Goal: Task Accomplishment & Management: Manage account settings

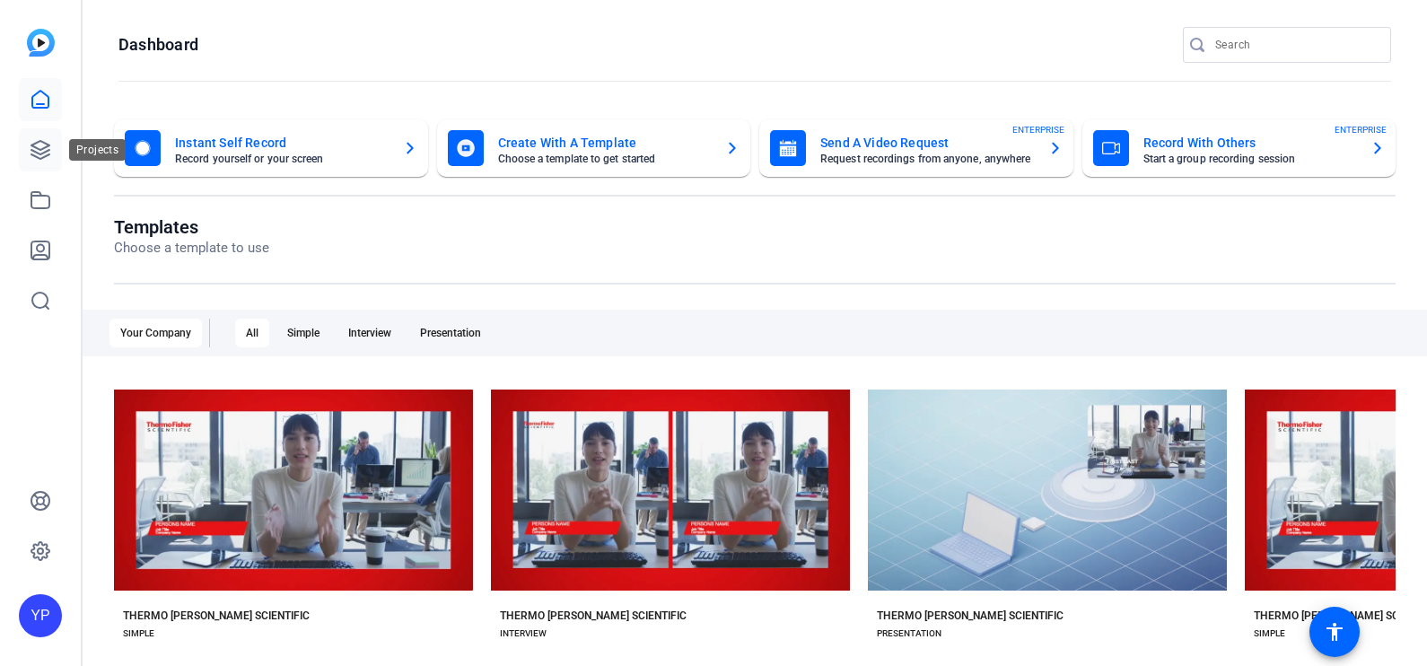
click at [31, 153] on icon at bounding box center [41, 150] width 22 height 22
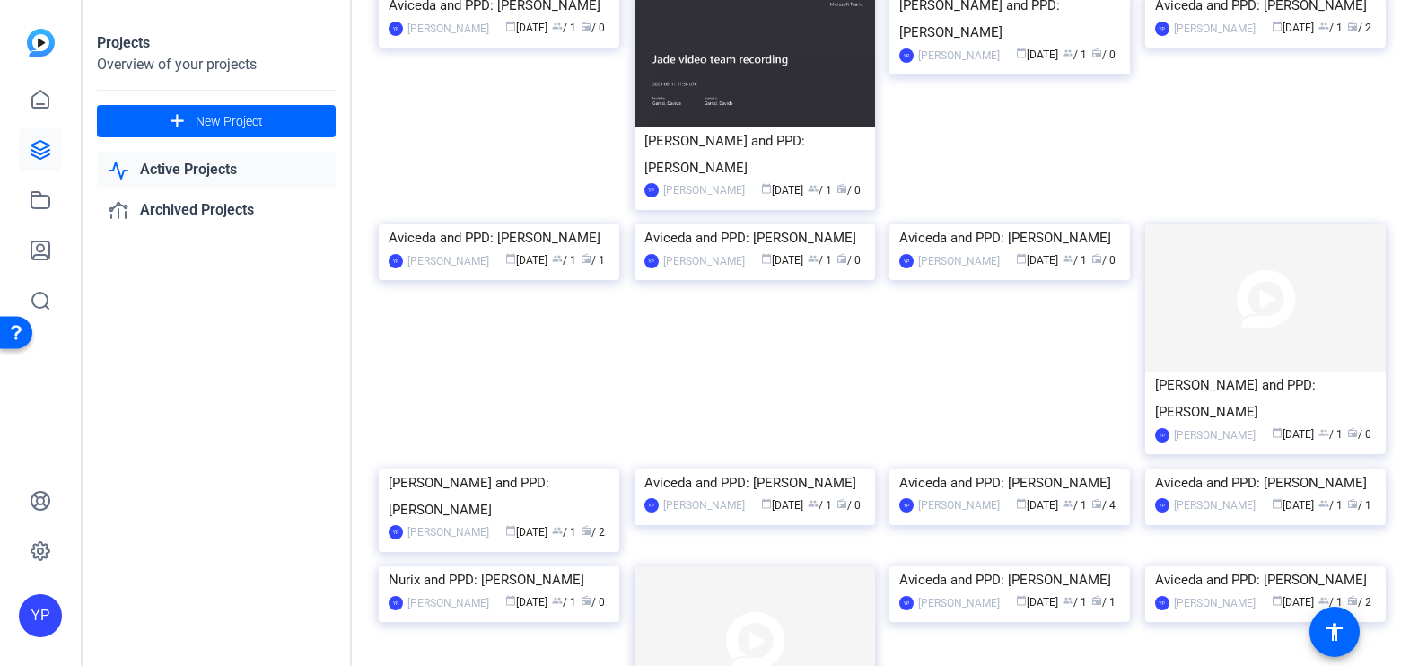
scroll to position [145, 0]
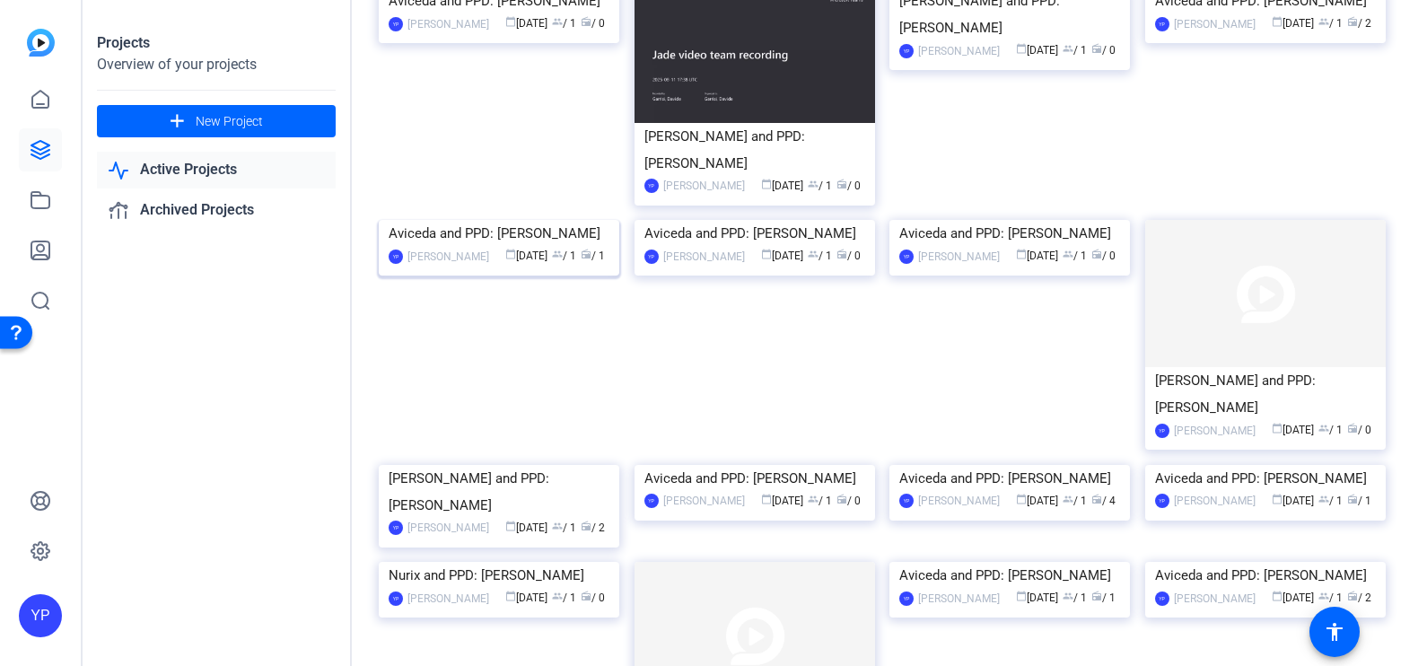
click at [486, 220] on img at bounding box center [499, 220] width 241 height 0
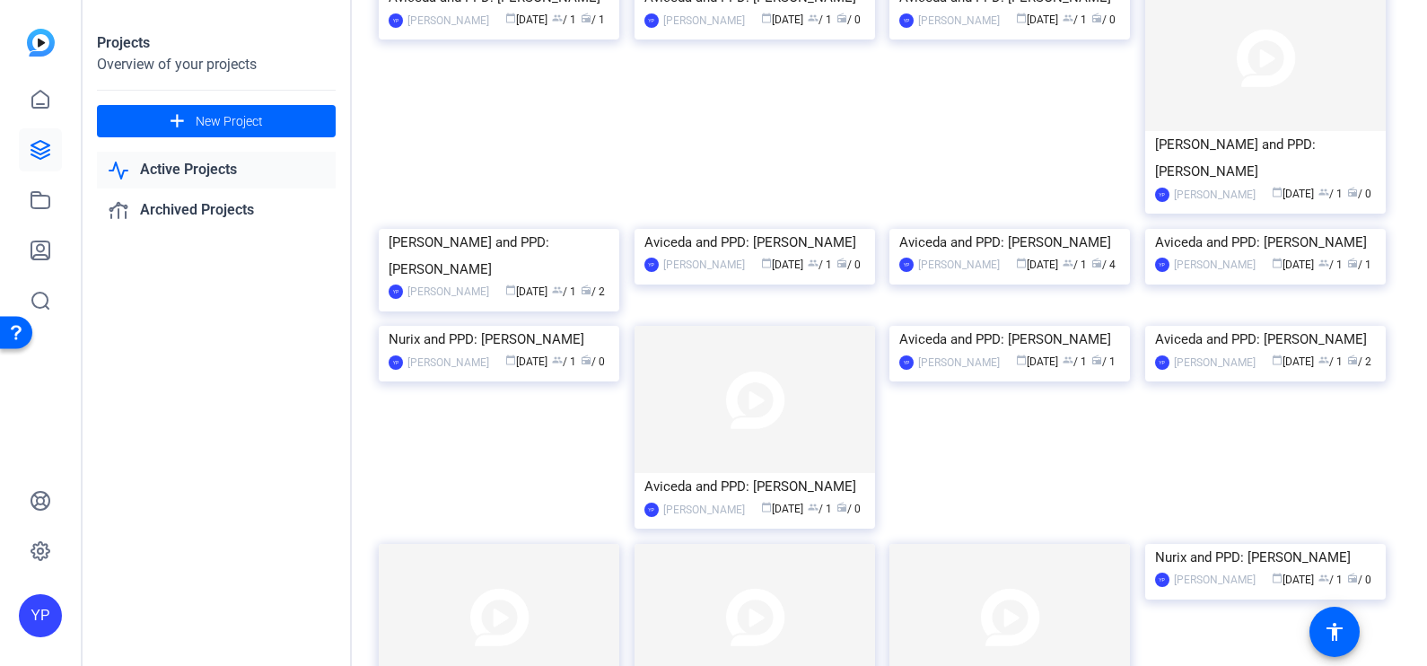
scroll to position [379, 0]
click at [1266, 231] on img at bounding box center [1265, 231] width 241 height 0
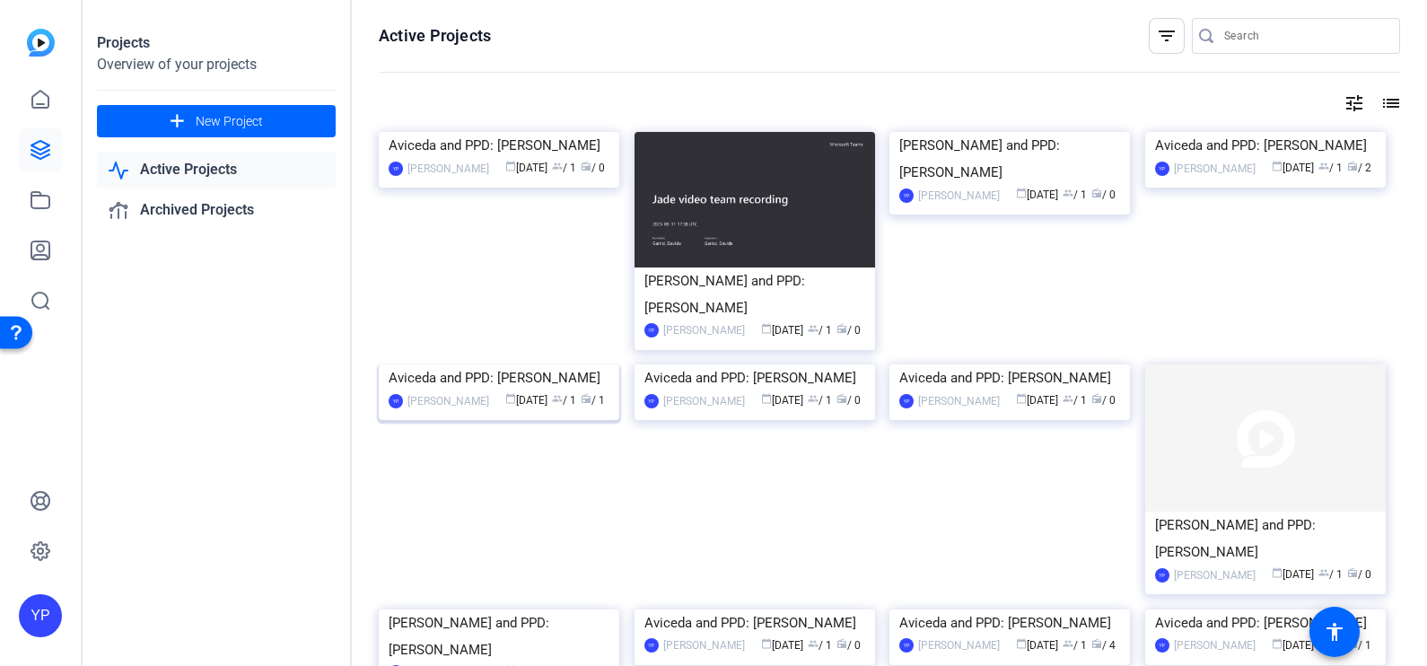
click at [548, 364] on img at bounding box center [499, 364] width 241 height 0
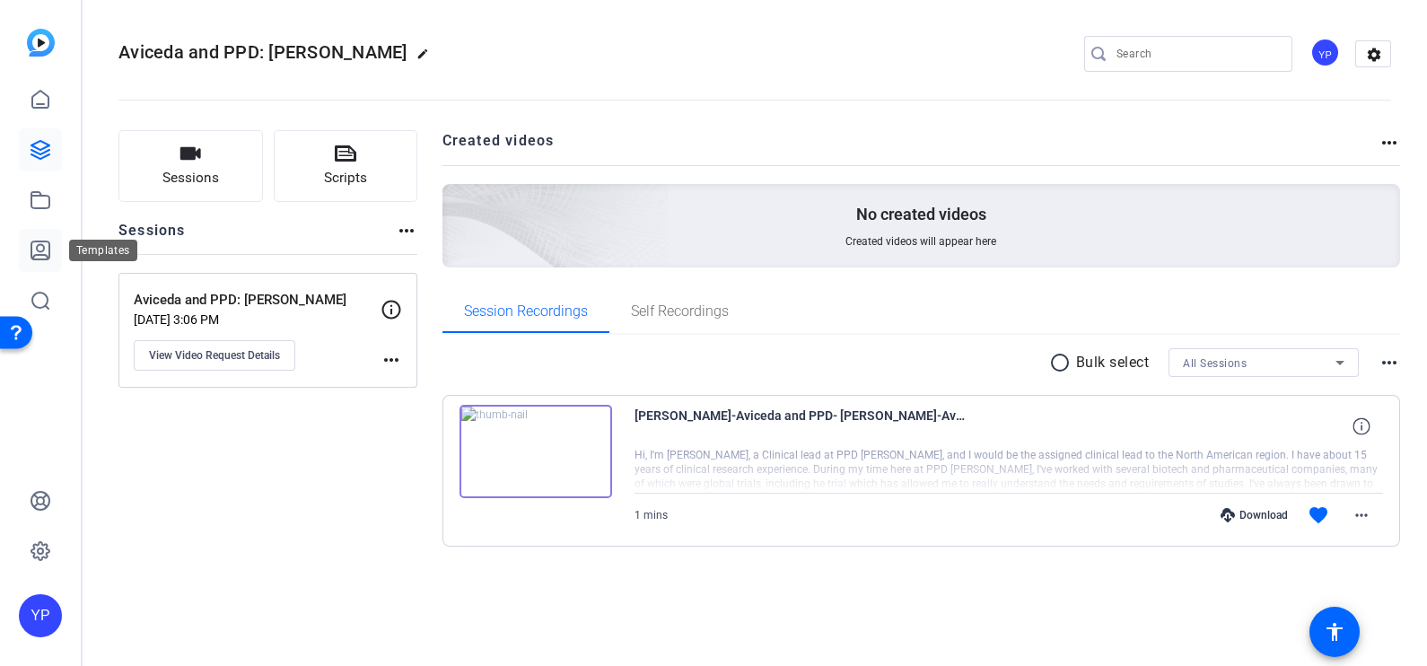
click at [41, 256] on icon at bounding box center [41, 251] width 22 height 22
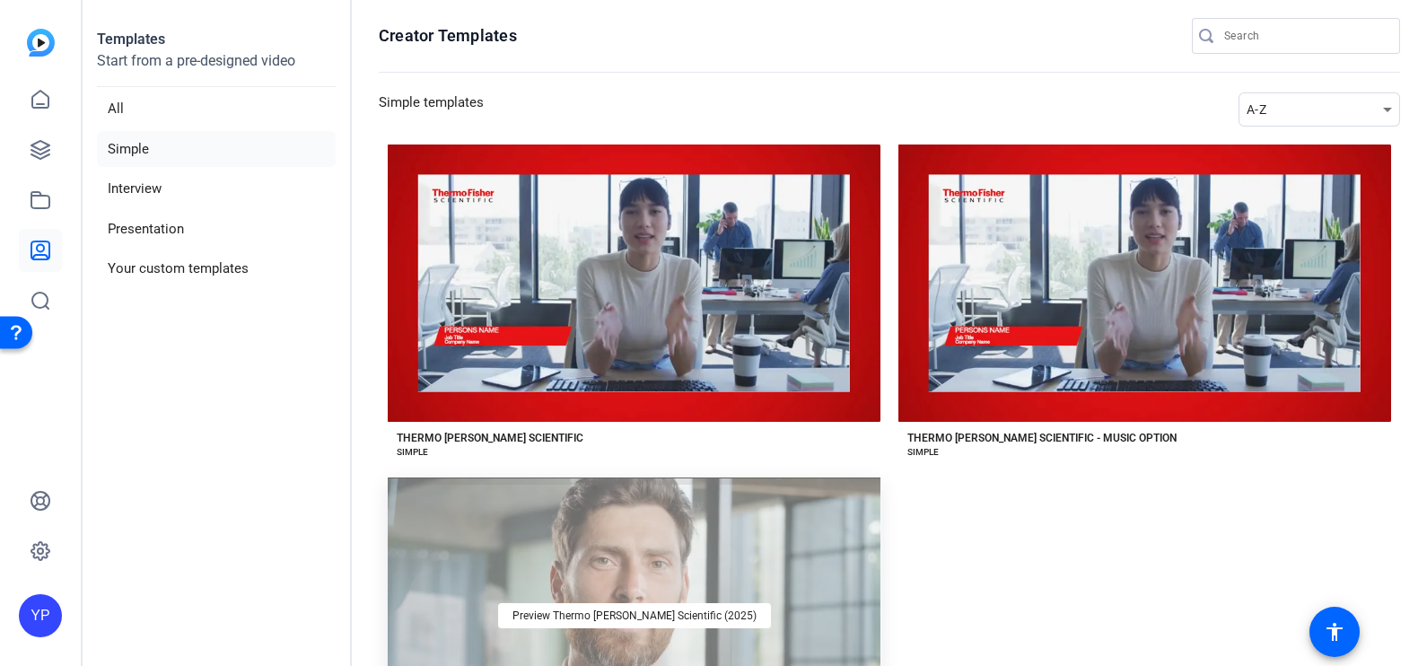
click at [758, 543] on div "Preview Thermo [PERSON_NAME] Scientific (2025)" at bounding box center [634, 615] width 493 height 277
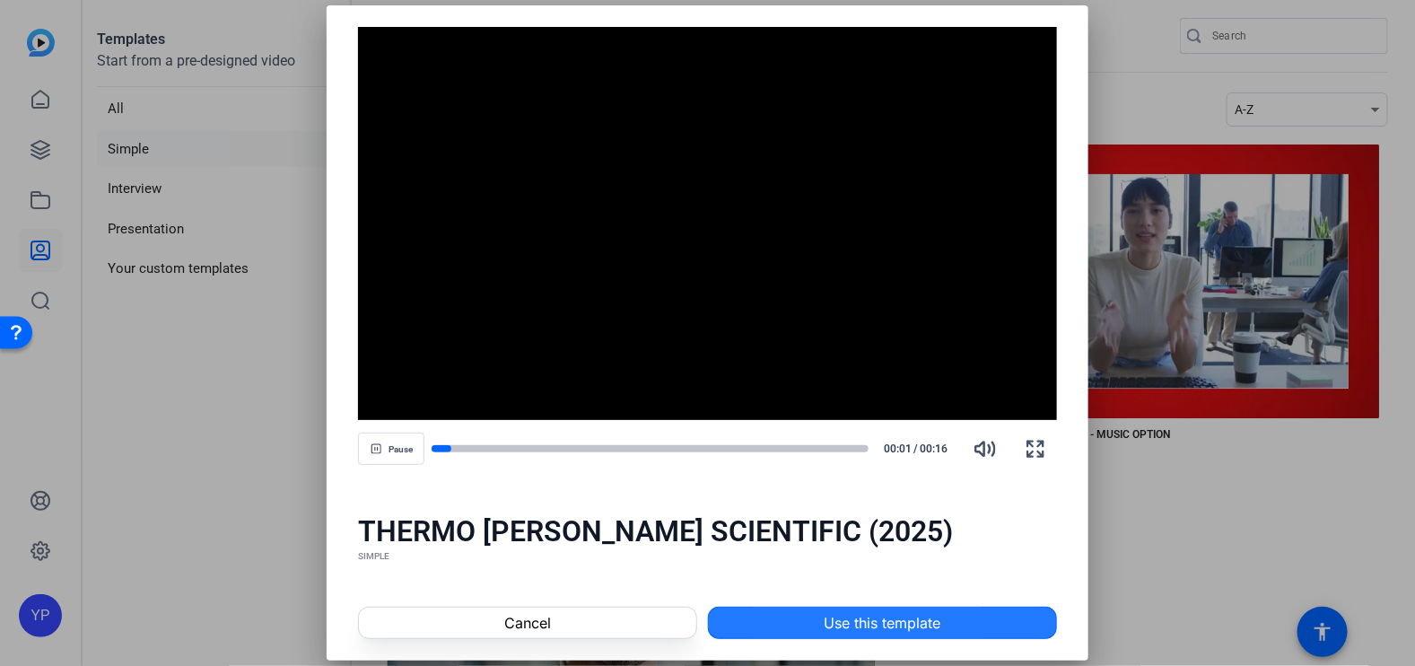
click at [791, 617] on span at bounding box center [882, 622] width 347 height 43
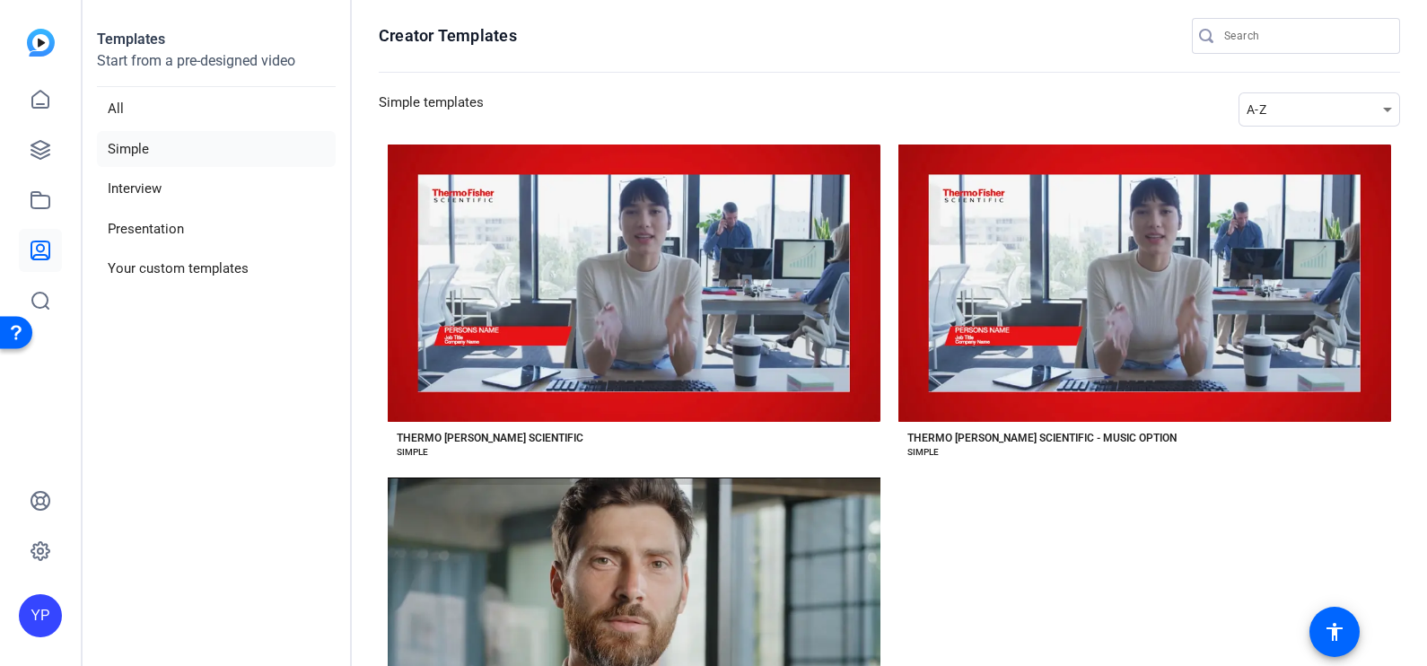
scroll to position [81, 0]
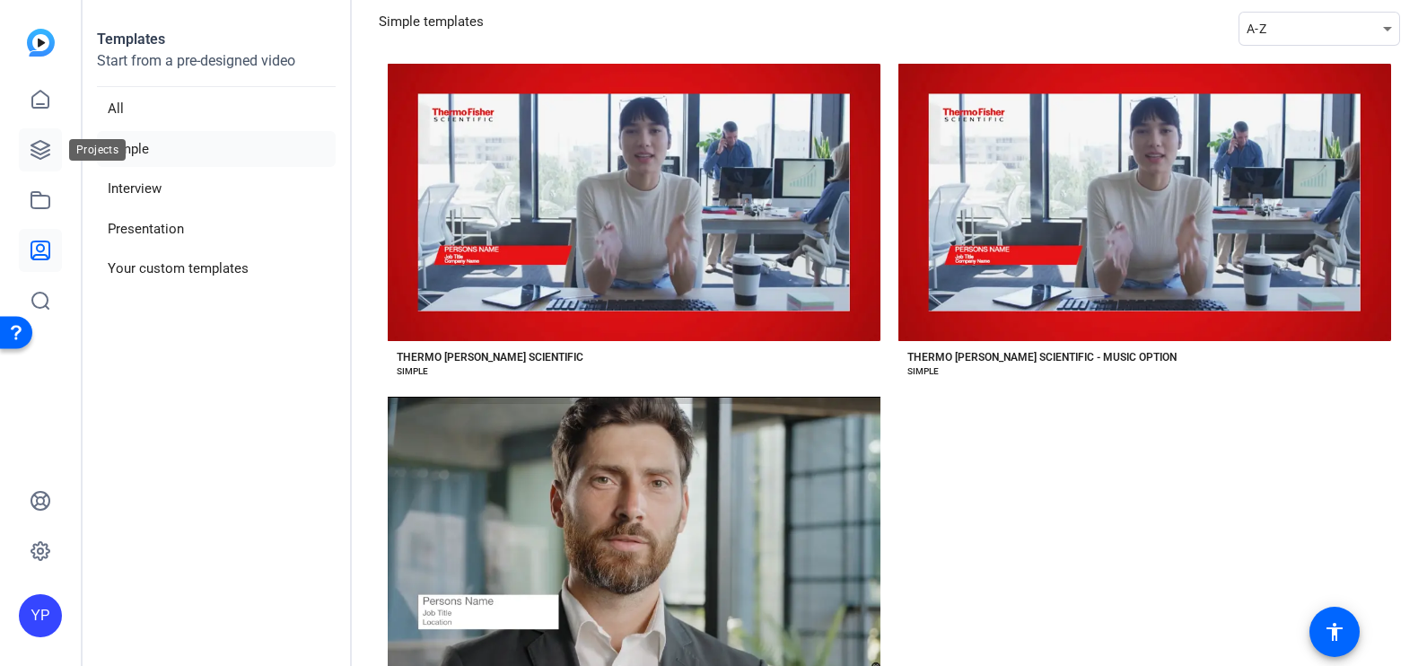
click at [28, 154] on link at bounding box center [40, 149] width 43 height 43
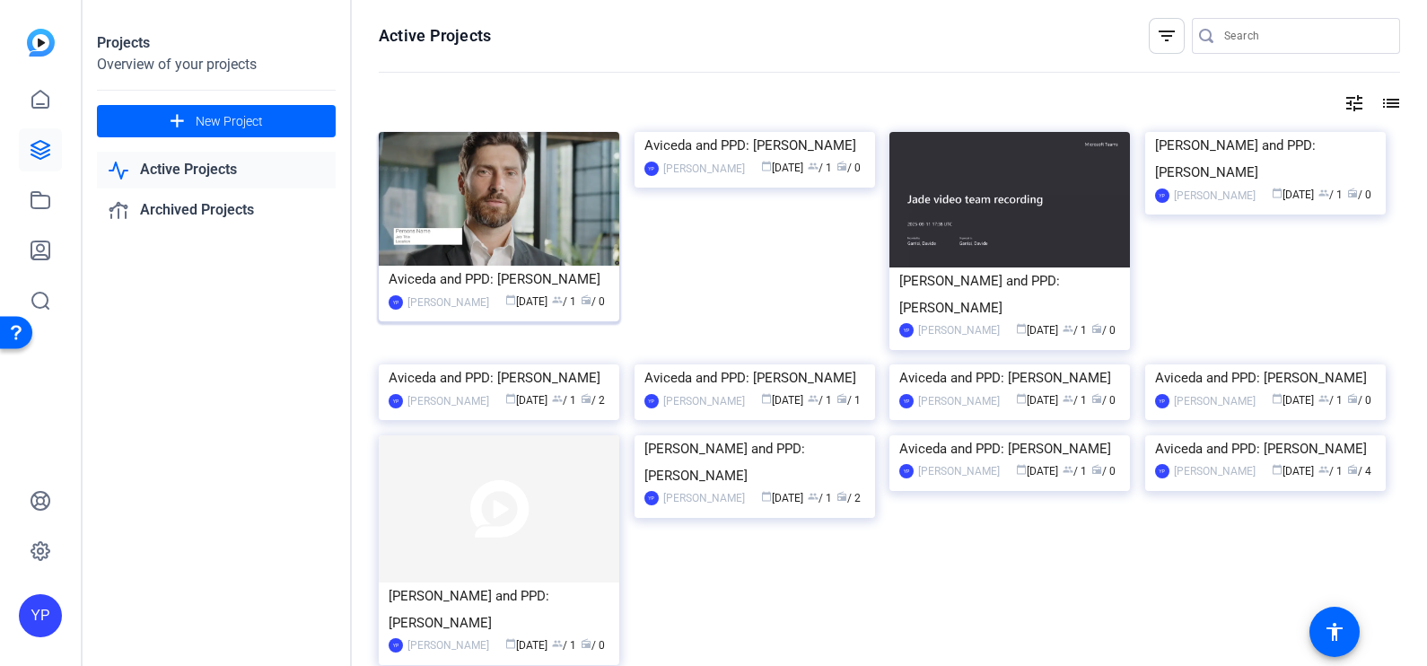
click at [469, 273] on div "Aviceda and PPD: [PERSON_NAME]" at bounding box center [499, 279] width 221 height 27
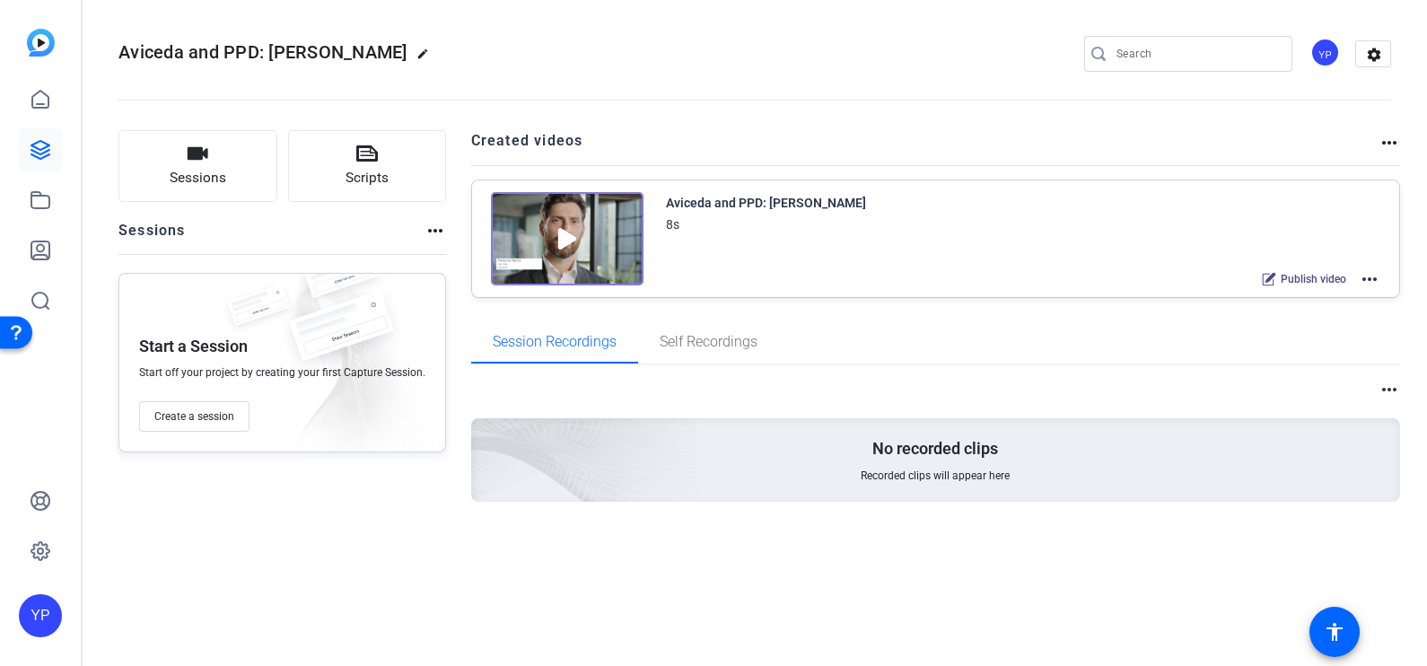
click at [1369, 277] on mat-icon "more_horiz" at bounding box center [1370, 279] width 22 height 22
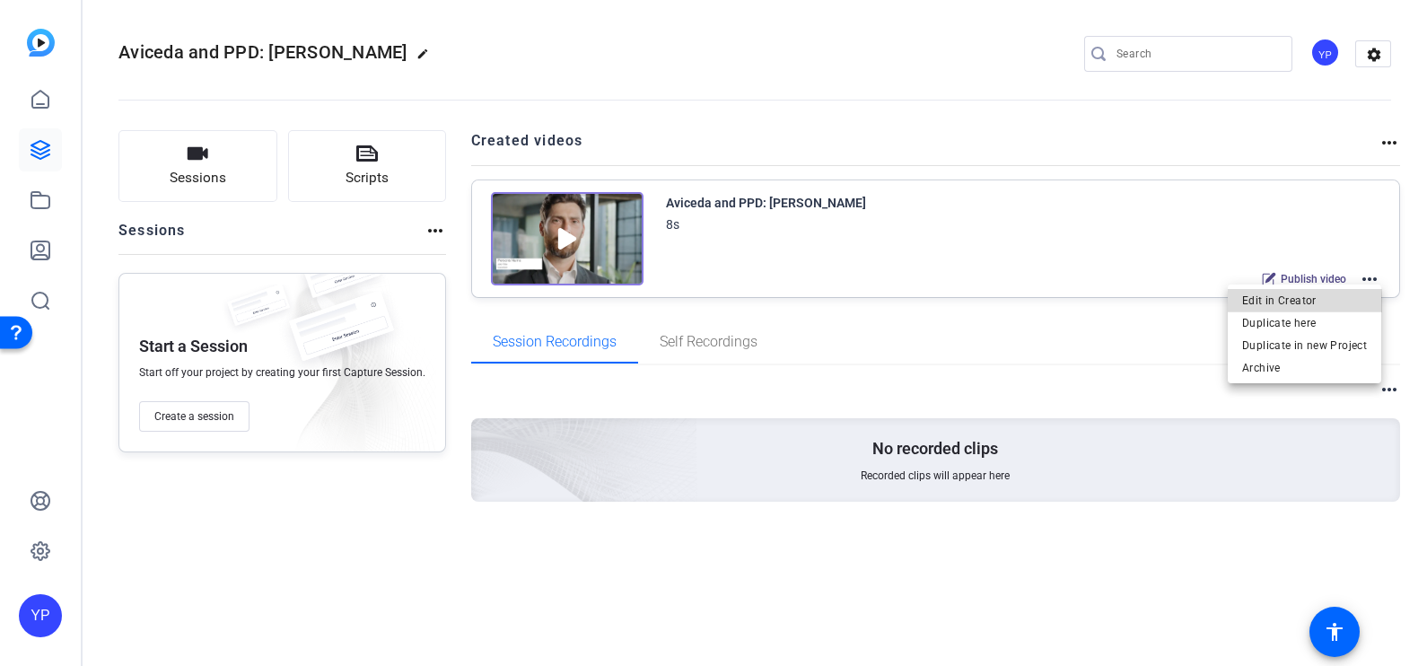
click at [1336, 301] on span "Edit in Creator" at bounding box center [1304, 300] width 125 height 22
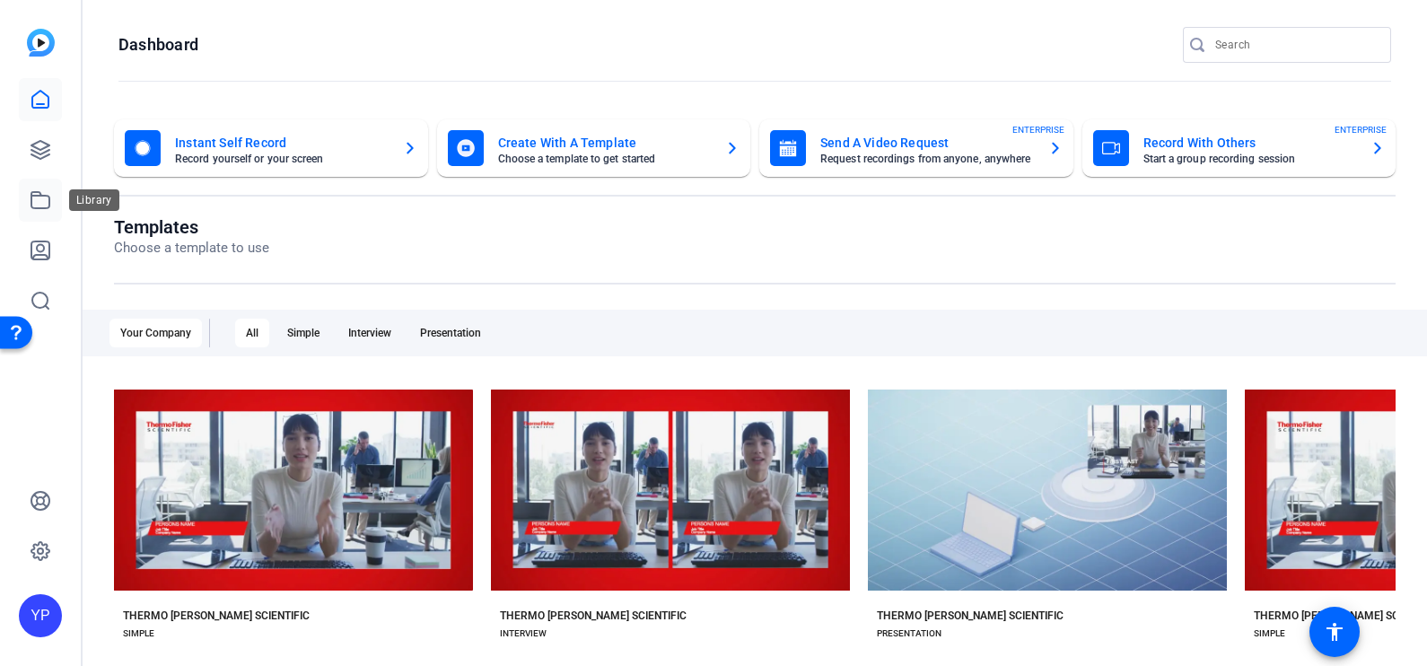
click at [40, 197] on icon at bounding box center [41, 200] width 22 height 22
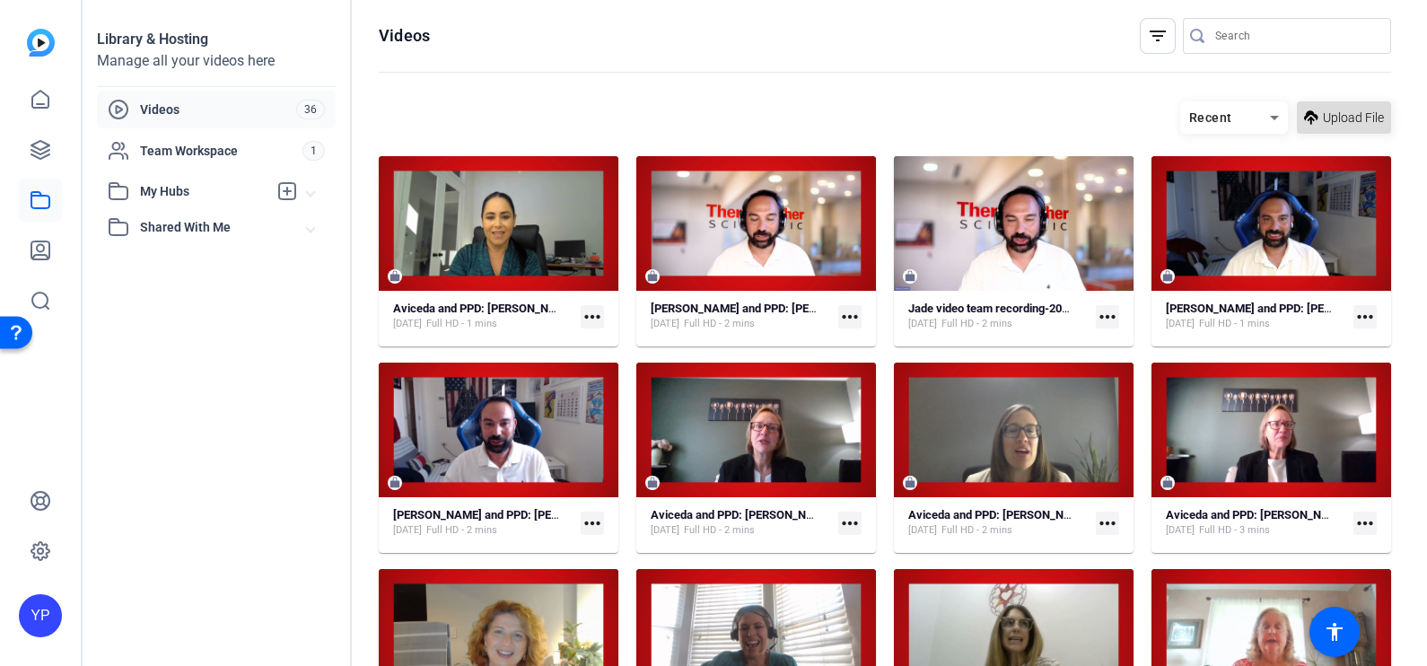
click at [1325, 122] on span "Upload File" at bounding box center [1353, 118] width 61 height 19
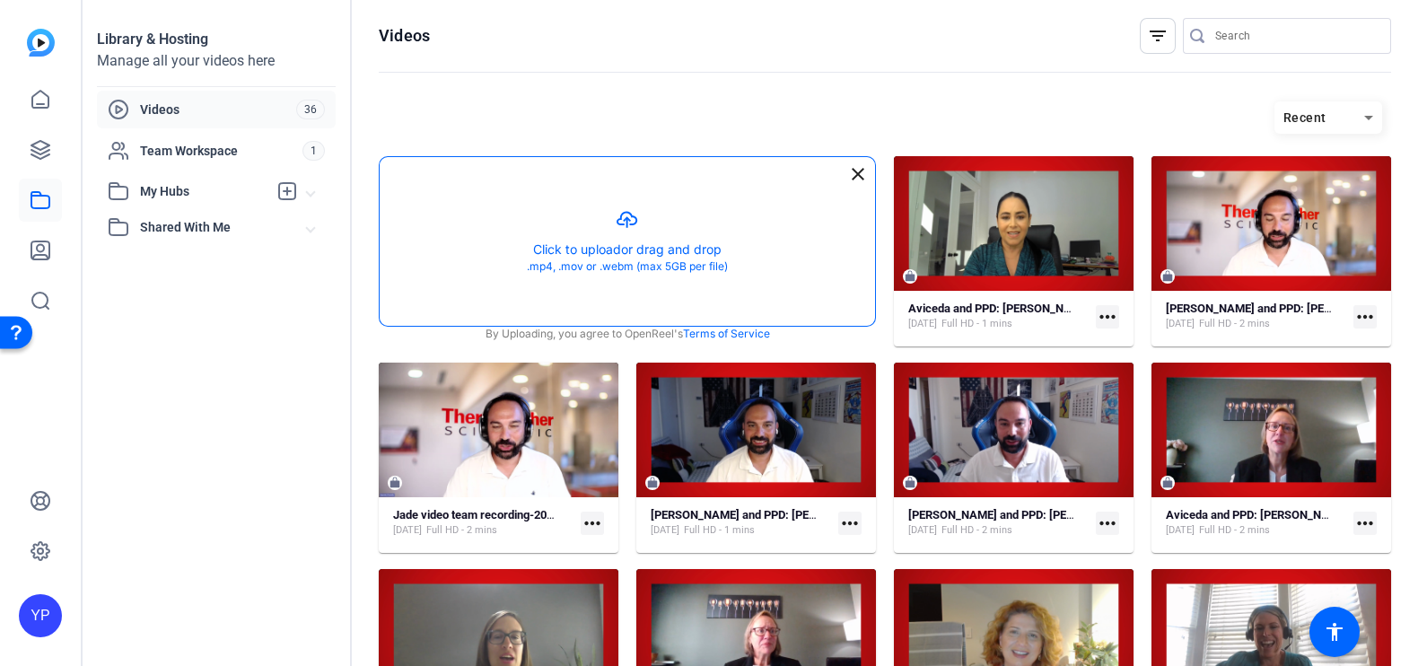
click at [588, 245] on button "button" at bounding box center [627, 241] width 495 height 169
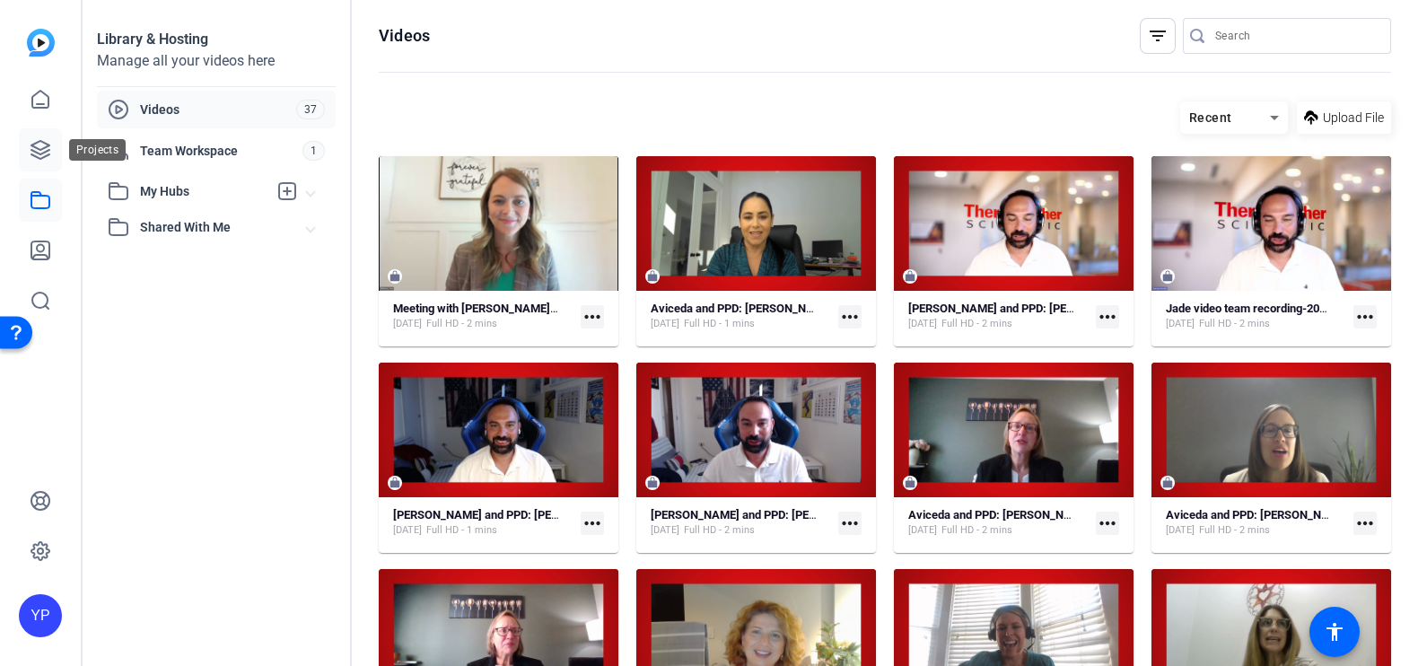
click at [43, 148] on icon at bounding box center [40, 150] width 18 height 18
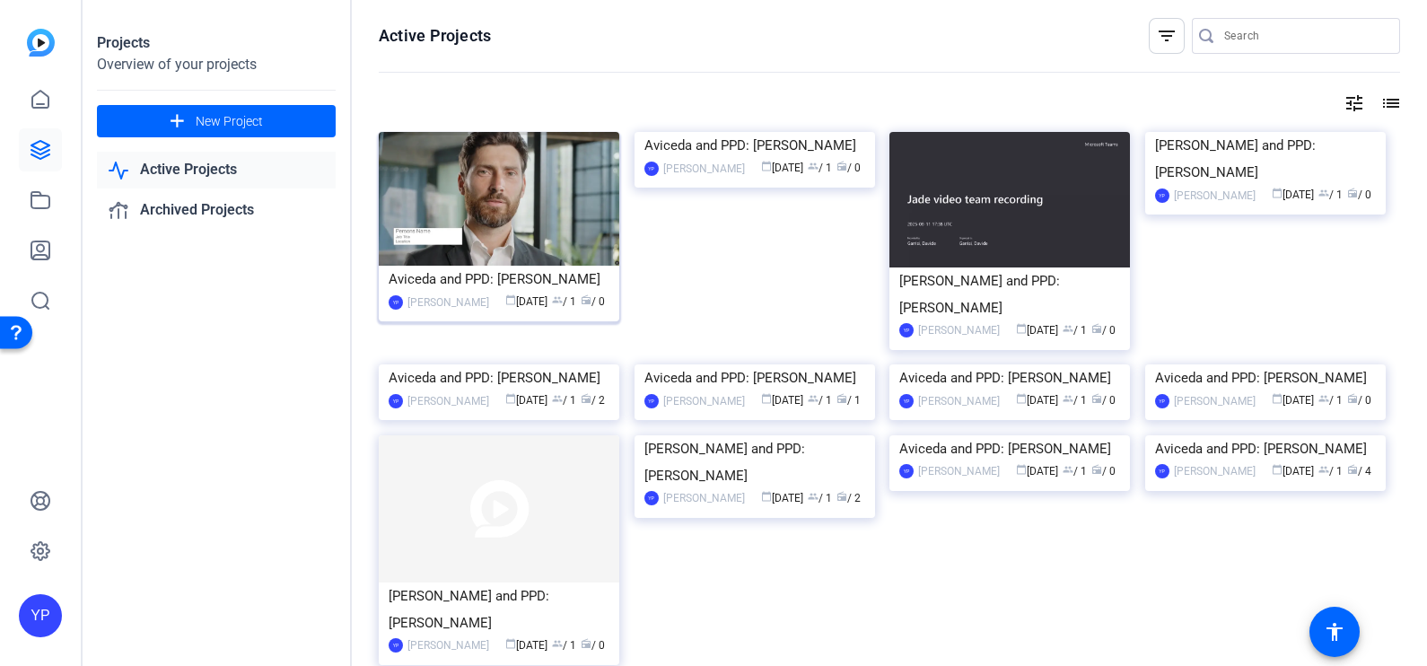
click at [523, 274] on div "Aviceda and PPD: [PERSON_NAME]" at bounding box center [499, 279] width 221 height 27
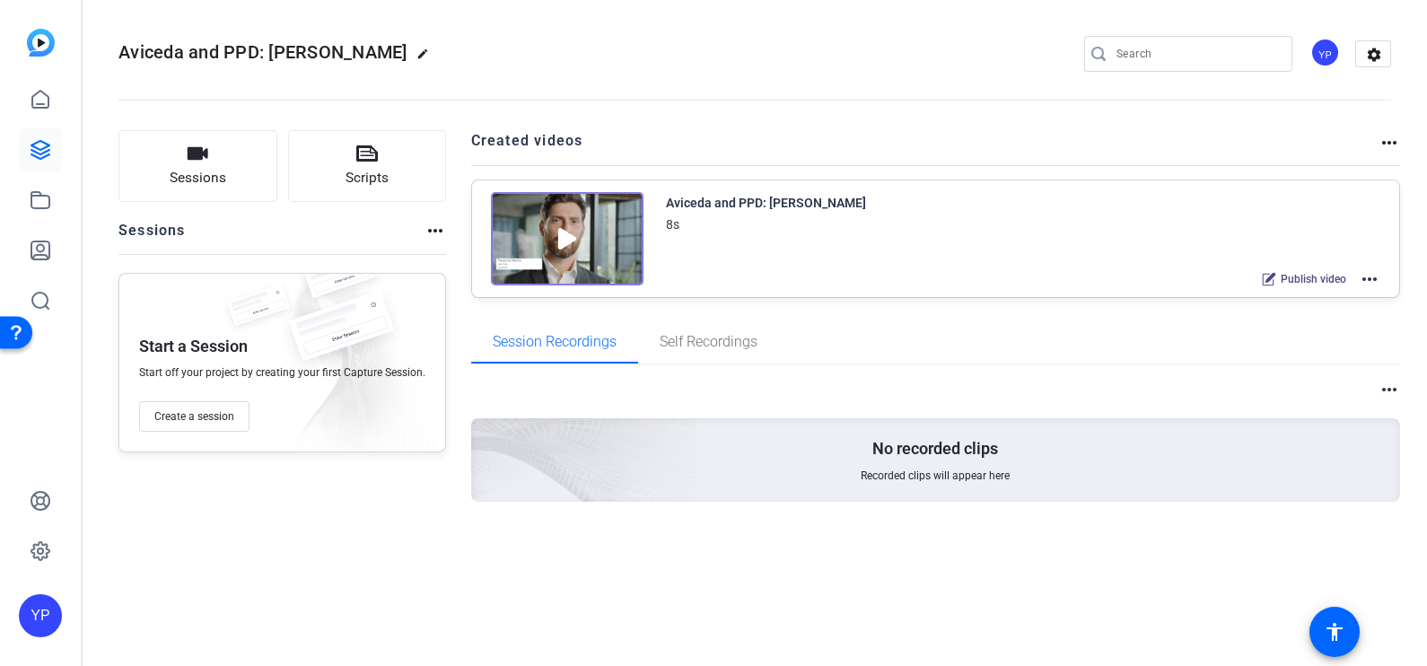
click at [1365, 279] on mat-icon "more_horiz" at bounding box center [1370, 279] width 22 height 22
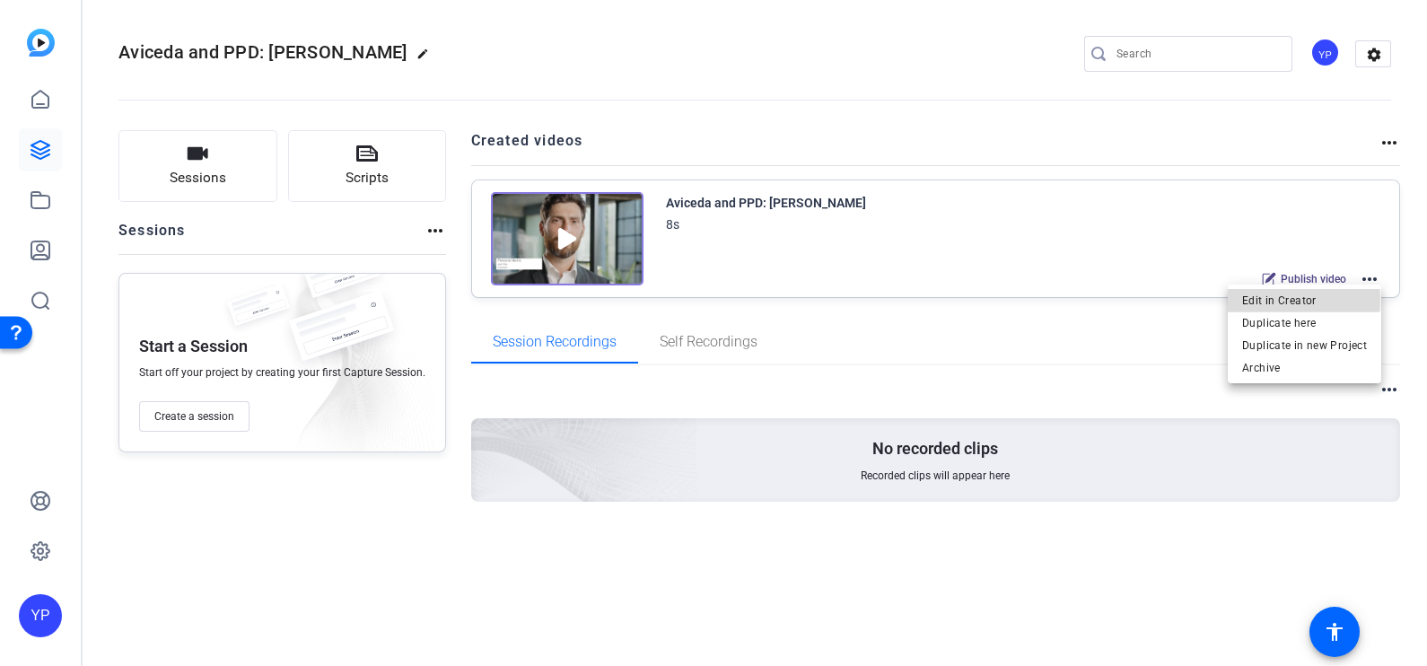
click at [1266, 299] on span "Edit in Creator" at bounding box center [1304, 300] width 125 height 22
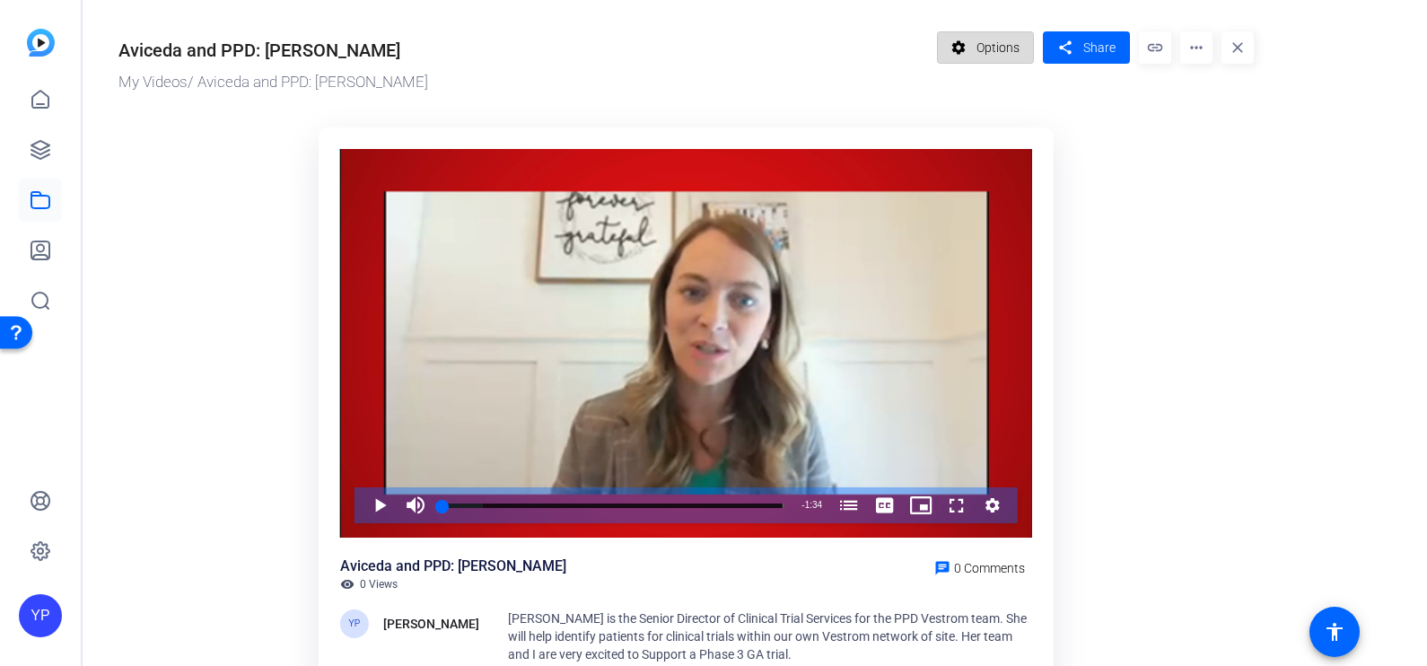
click at [989, 32] on span "Options" at bounding box center [998, 48] width 43 height 34
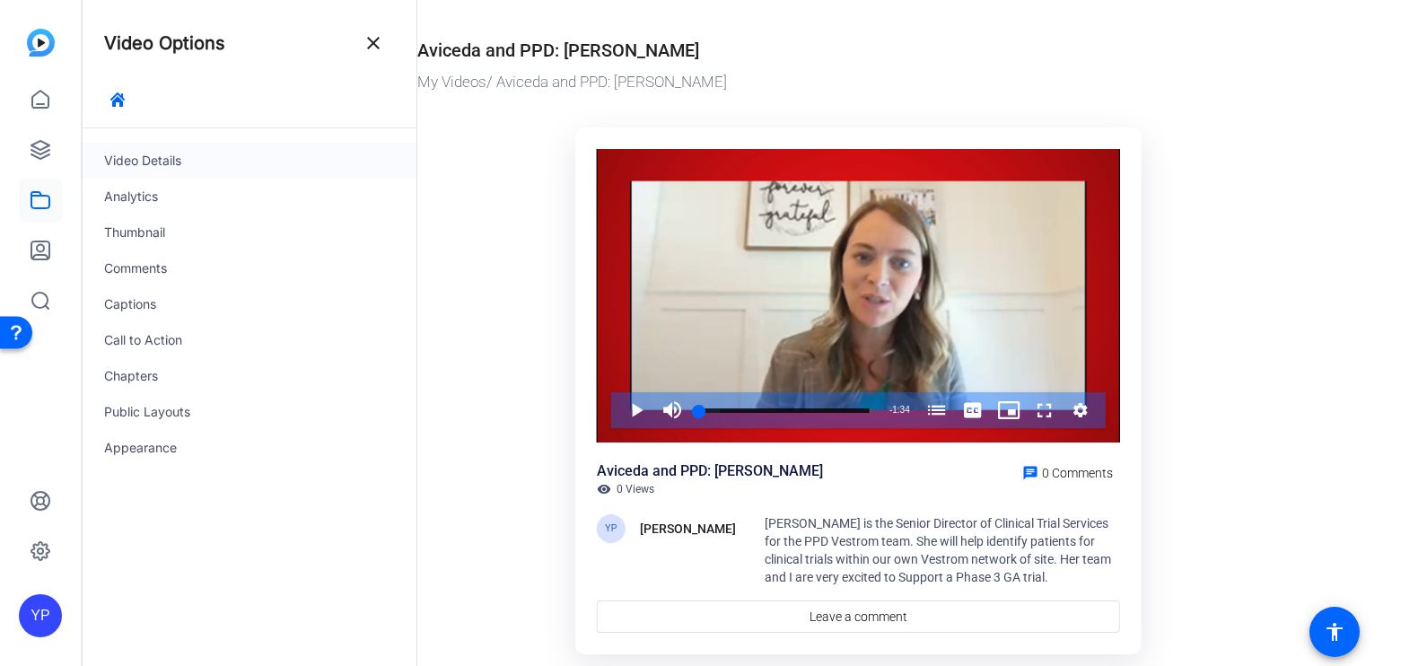
click at [148, 157] on div "Video Details" at bounding box center [250, 161] width 334 height 36
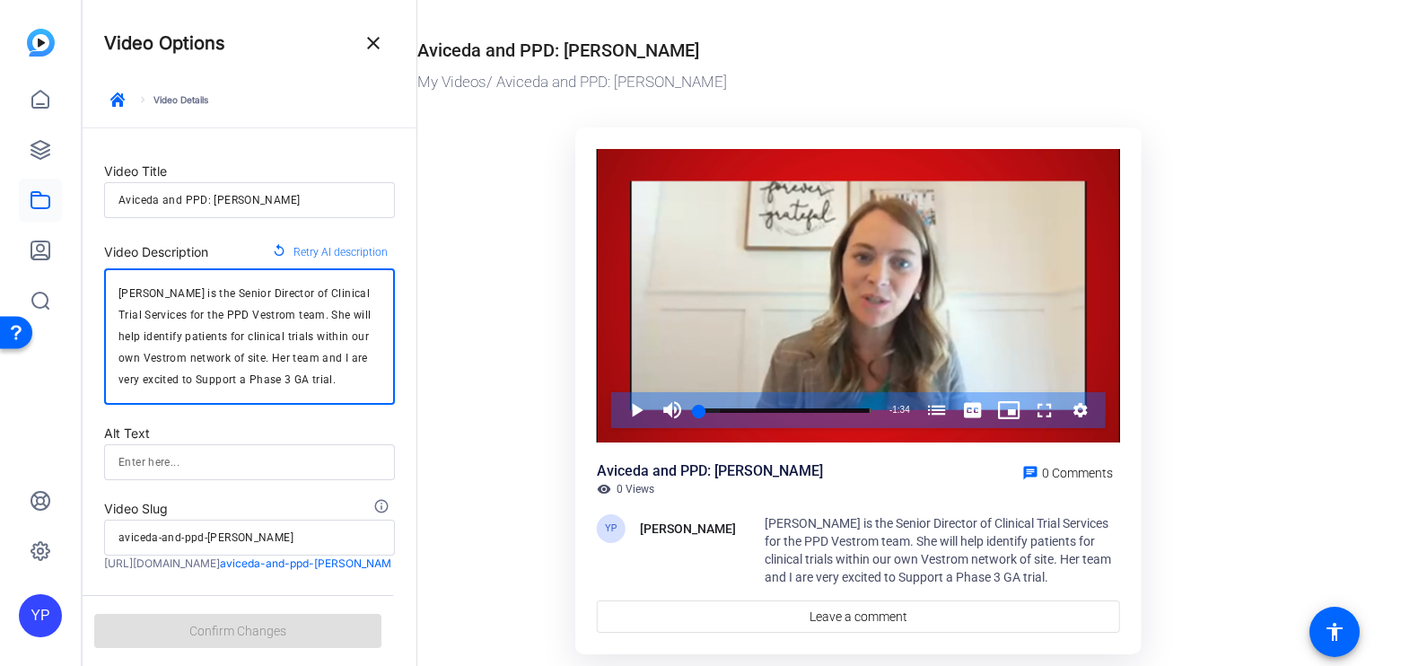
click at [291, 283] on textarea "Lisa Williams is the Senior Director of Clinical Trial Services for the PPD Ves…" at bounding box center [249, 337] width 262 height 108
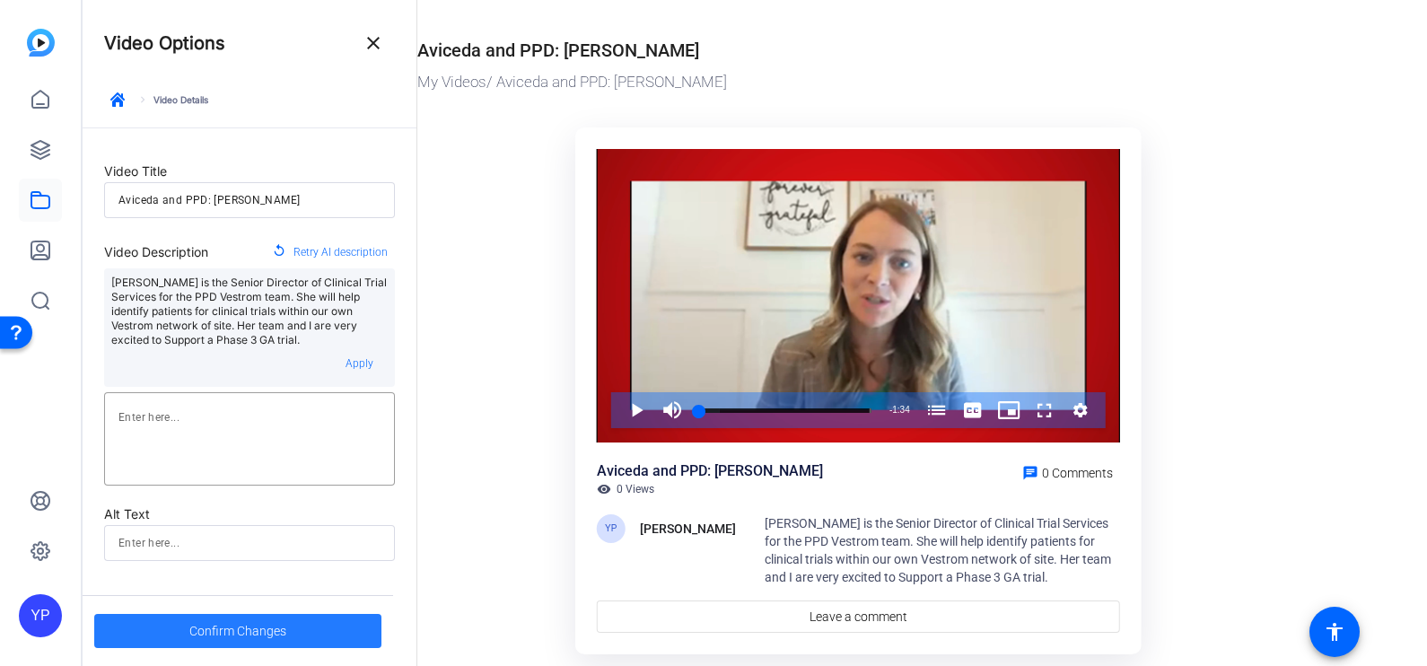
click at [253, 623] on span "Confirm Changes" at bounding box center [237, 631] width 97 height 34
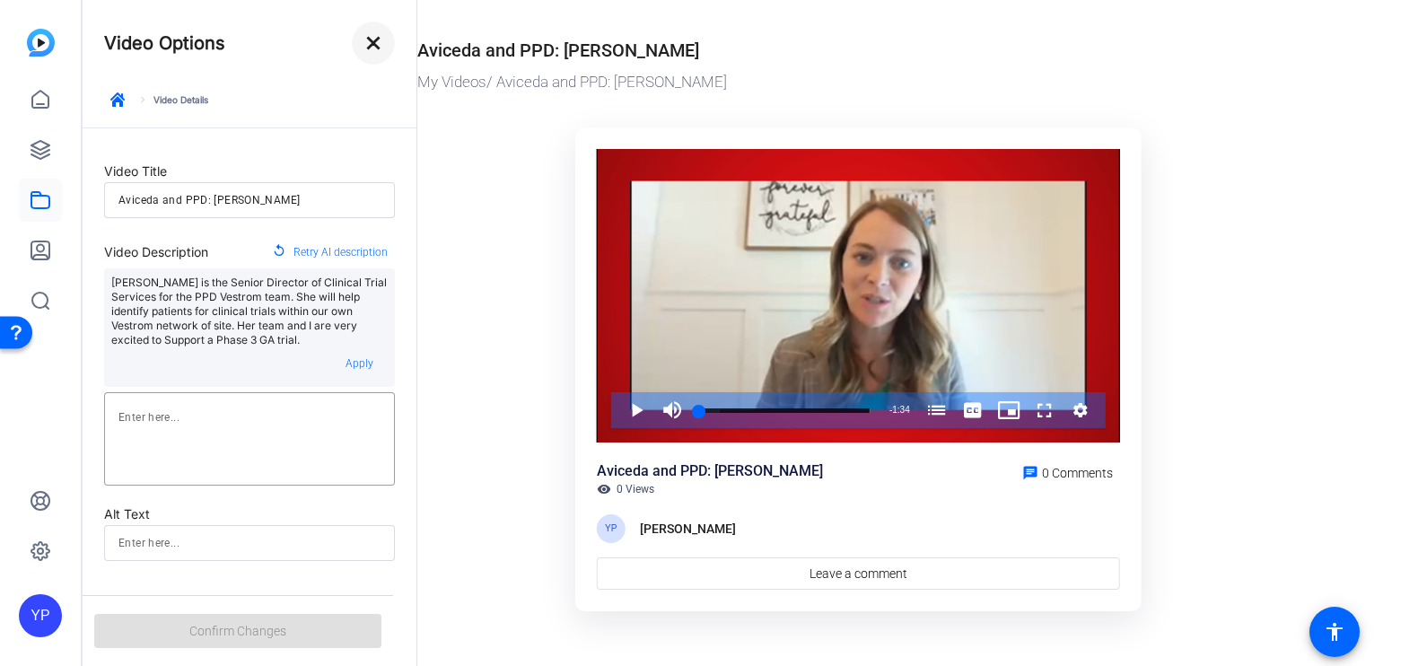
click at [381, 40] on mat-icon "close" at bounding box center [374, 43] width 22 height 22
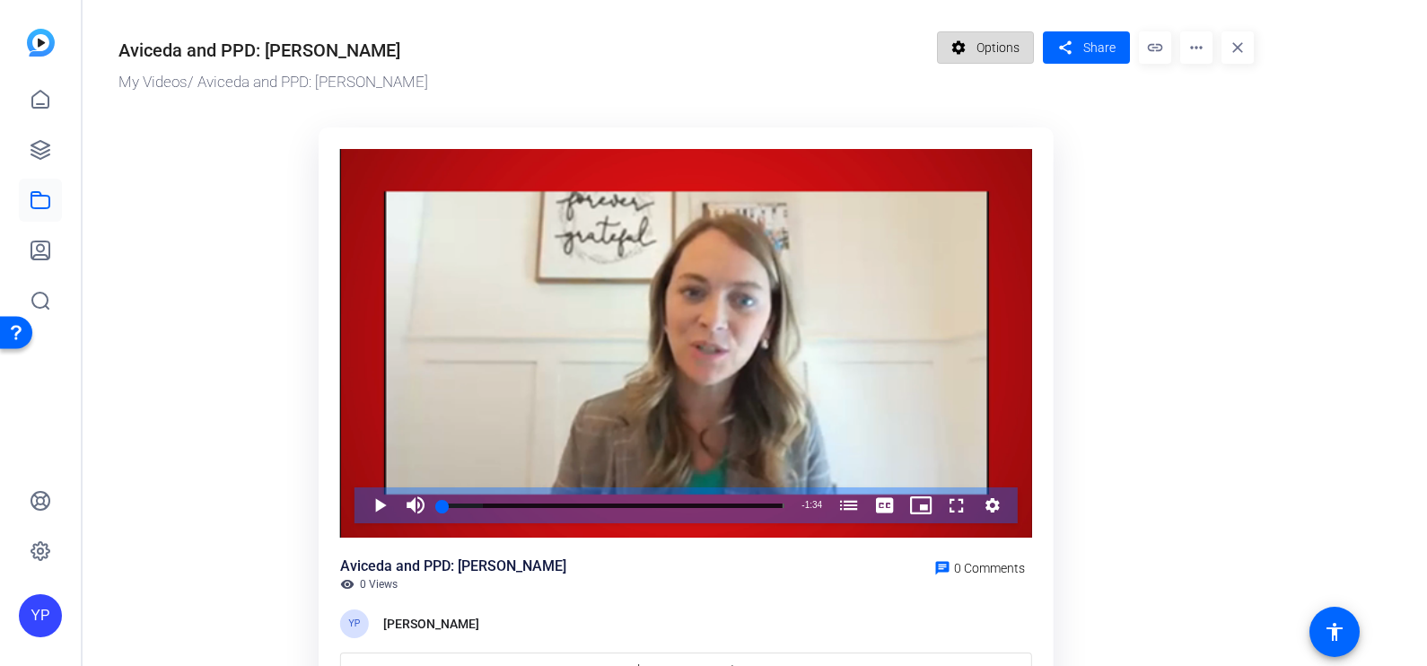
click at [986, 48] on span "Options" at bounding box center [998, 48] width 43 height 34
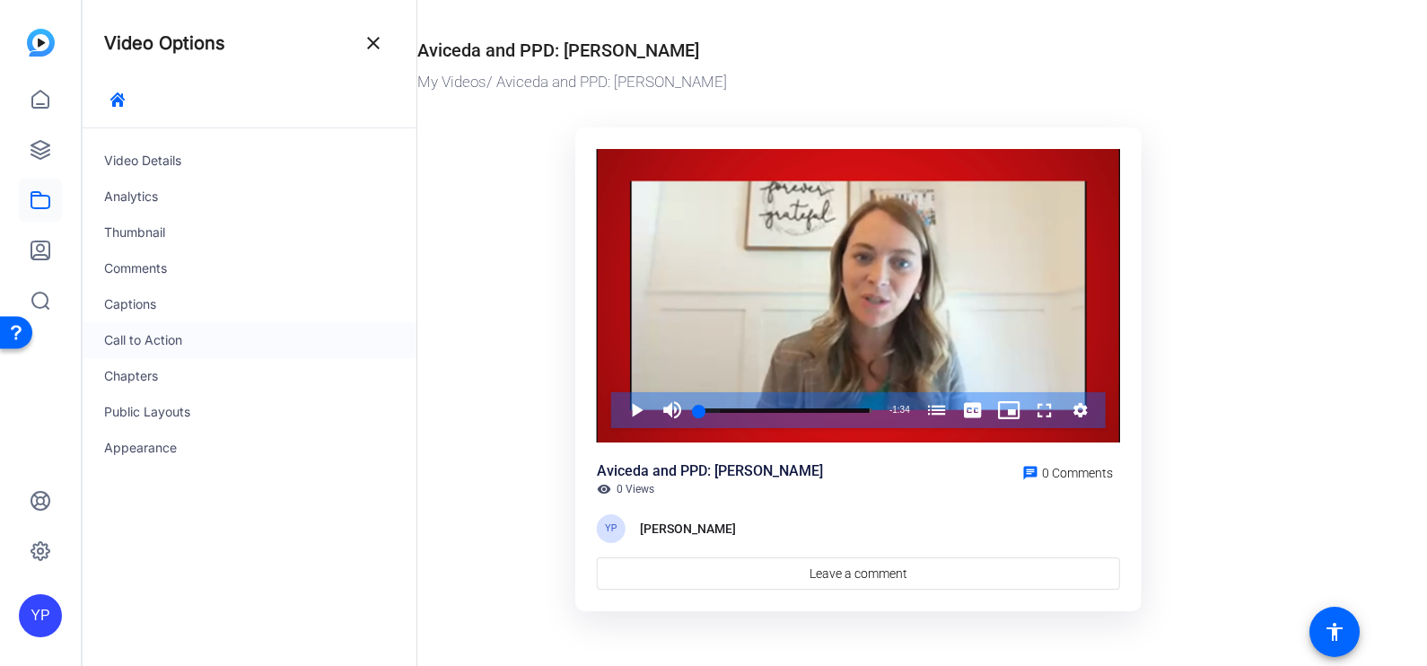
click at [132, 341] on div "Call to Action" at bounding box center [250, 340] width 334 height 36
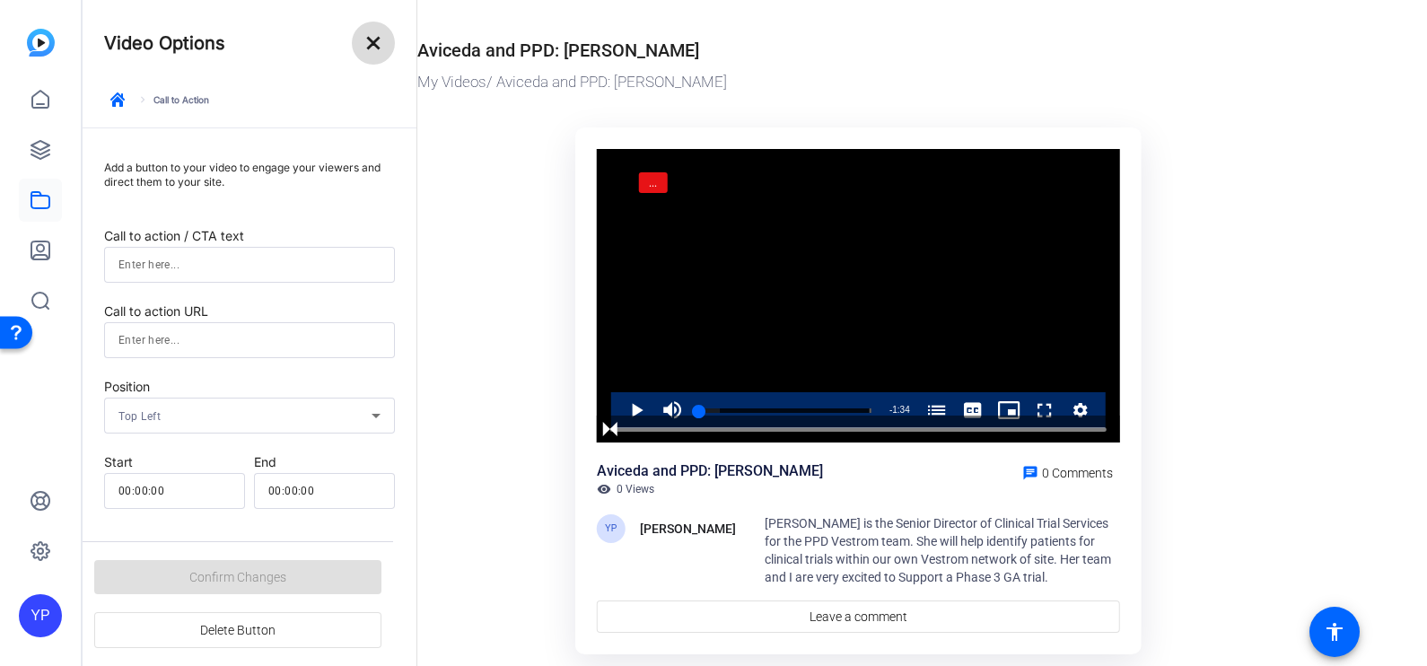
click at [375, 50] on mat-icon "close" at bounding box center [374, 43] width 22 height 22
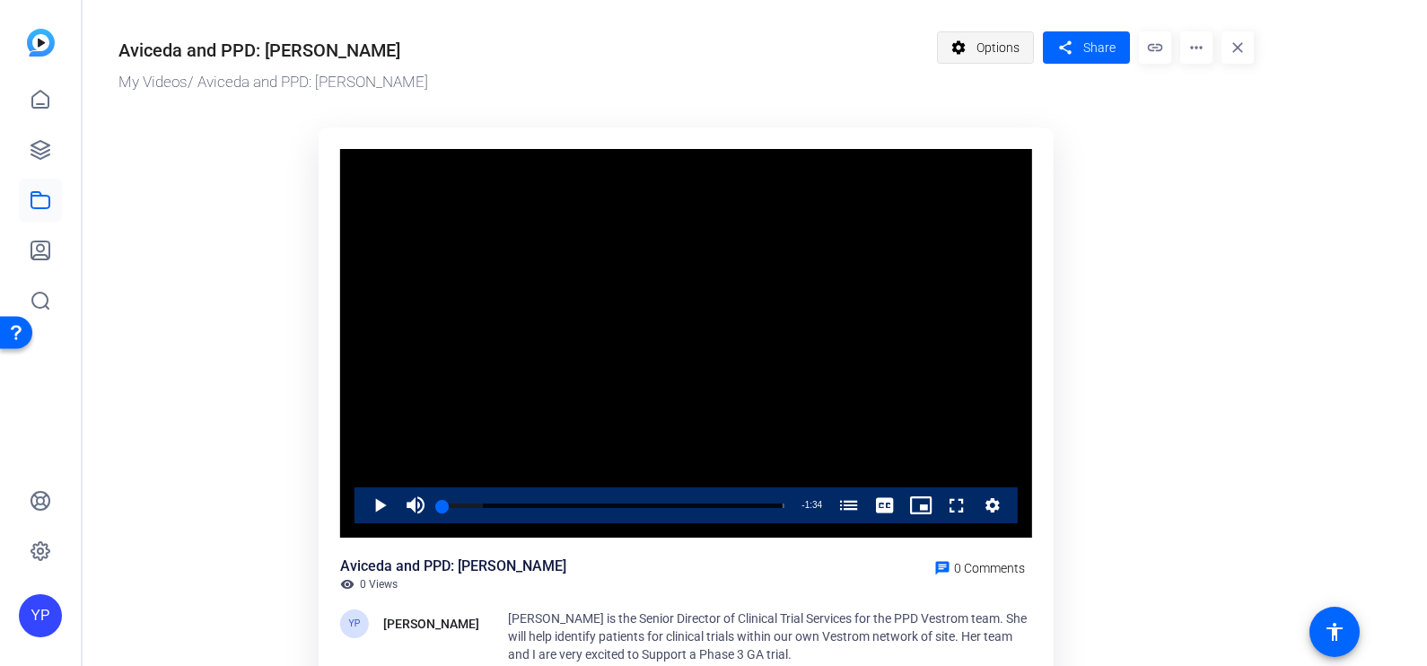
click at [979, 51] on span "Options" at bounding box center [998, 48] width 43 height 34
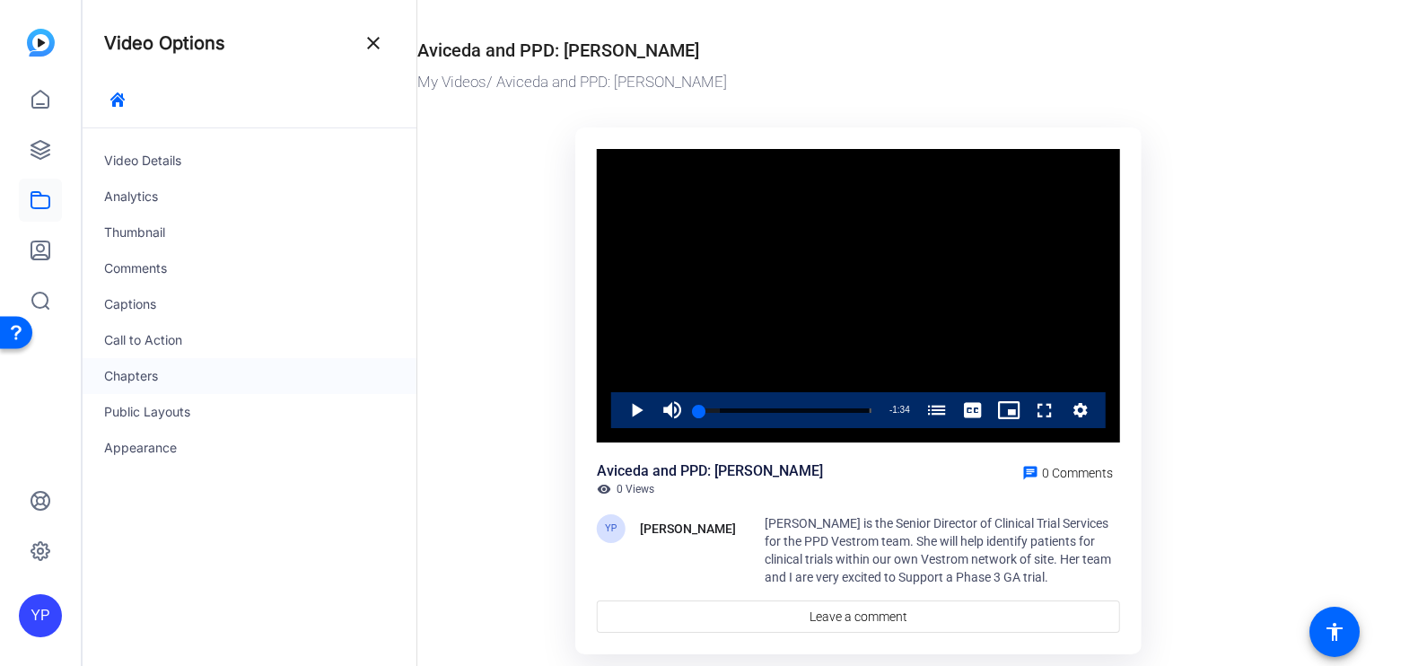
click at [169, 375] on div "Chapters" at bounding box center [250, 376] width 334 height 36
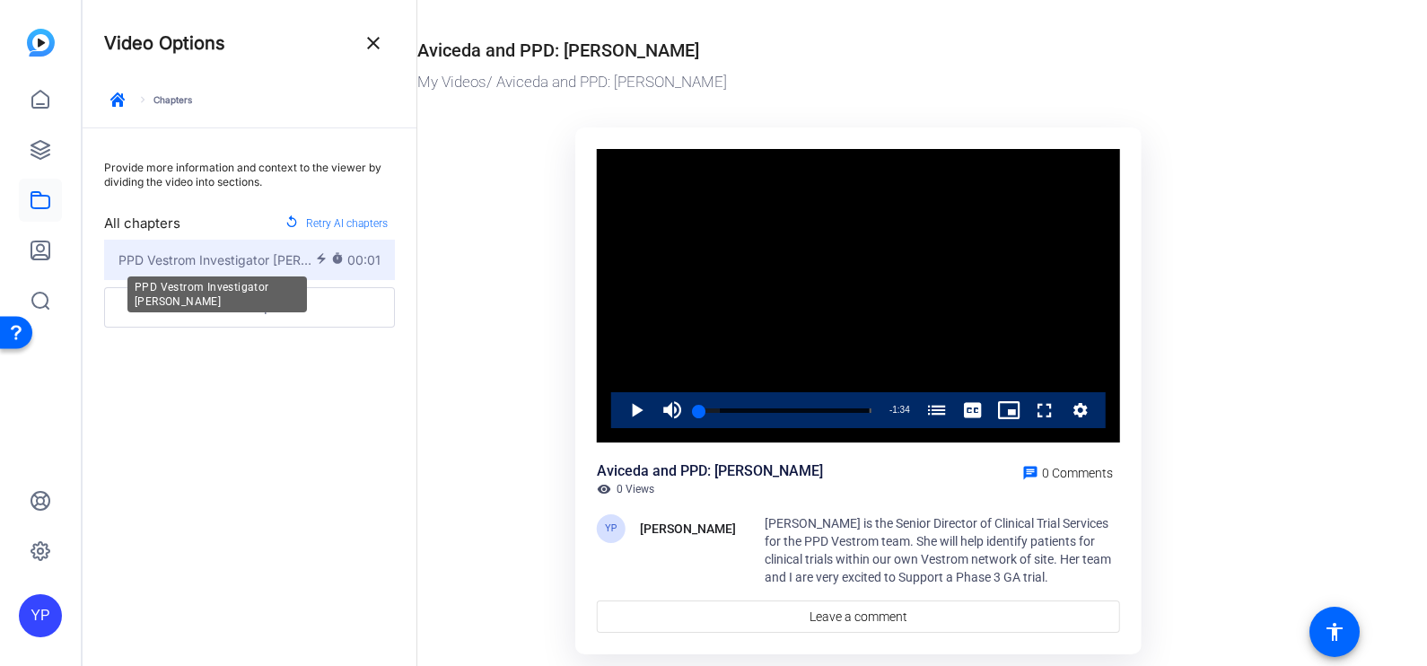
click at [222, 263] on span "PPD Vestrom Investigator Lisa Williams" at bounding box center [216, 259] width 197 height 19
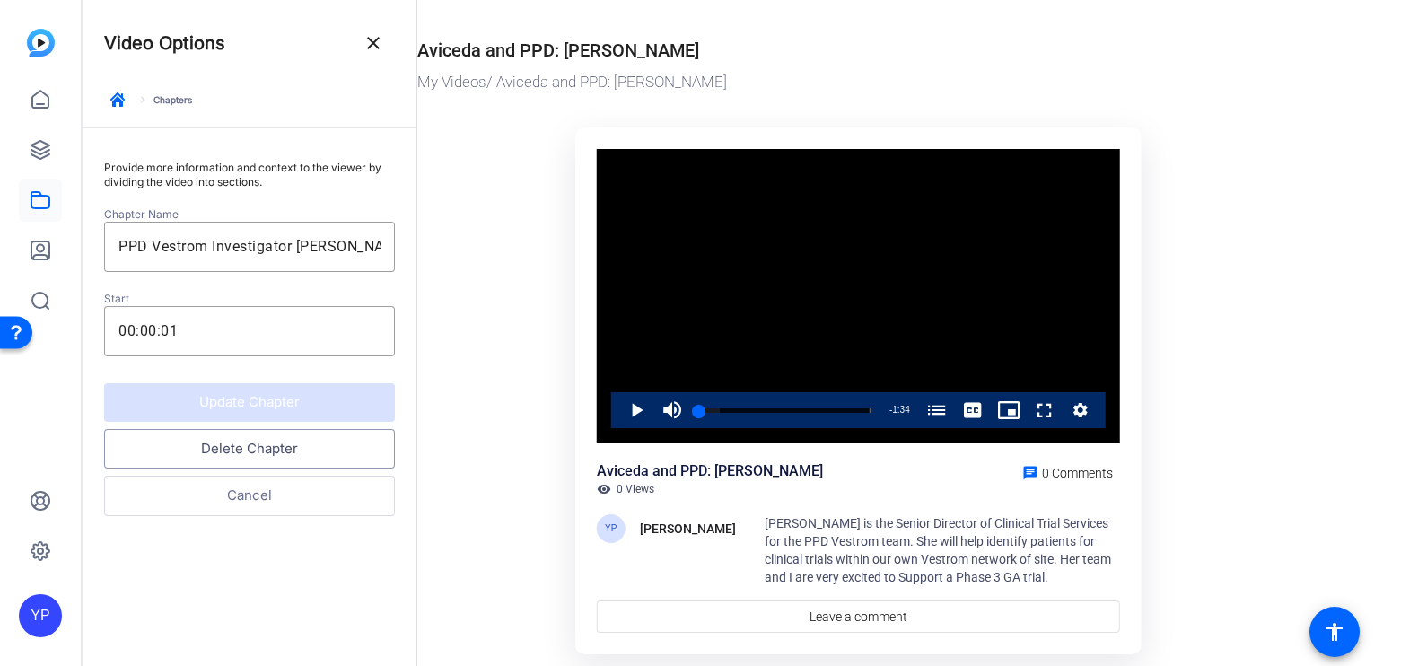
click at [248, 458] on button "Delete Chapter" at bounding box center [249, 449] width 291 height 40
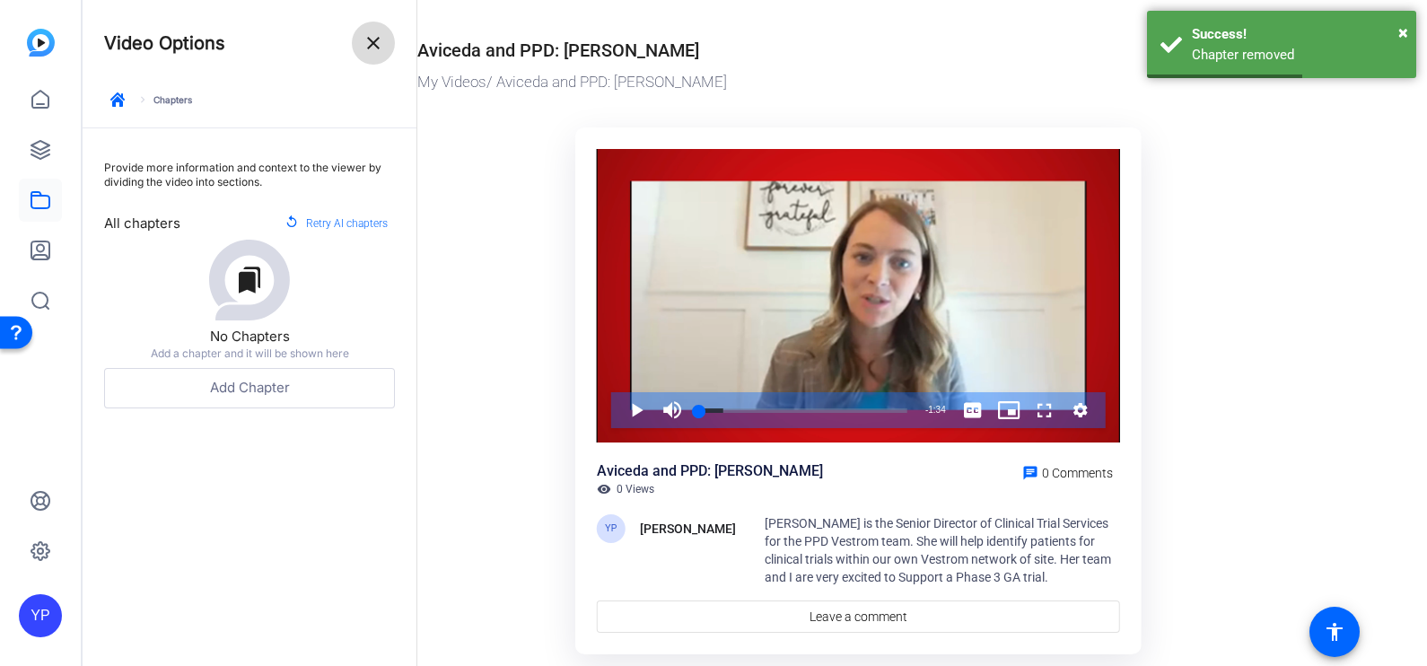
click at [386, 48] on span at bounding box center [373, 43] width 43 height 43
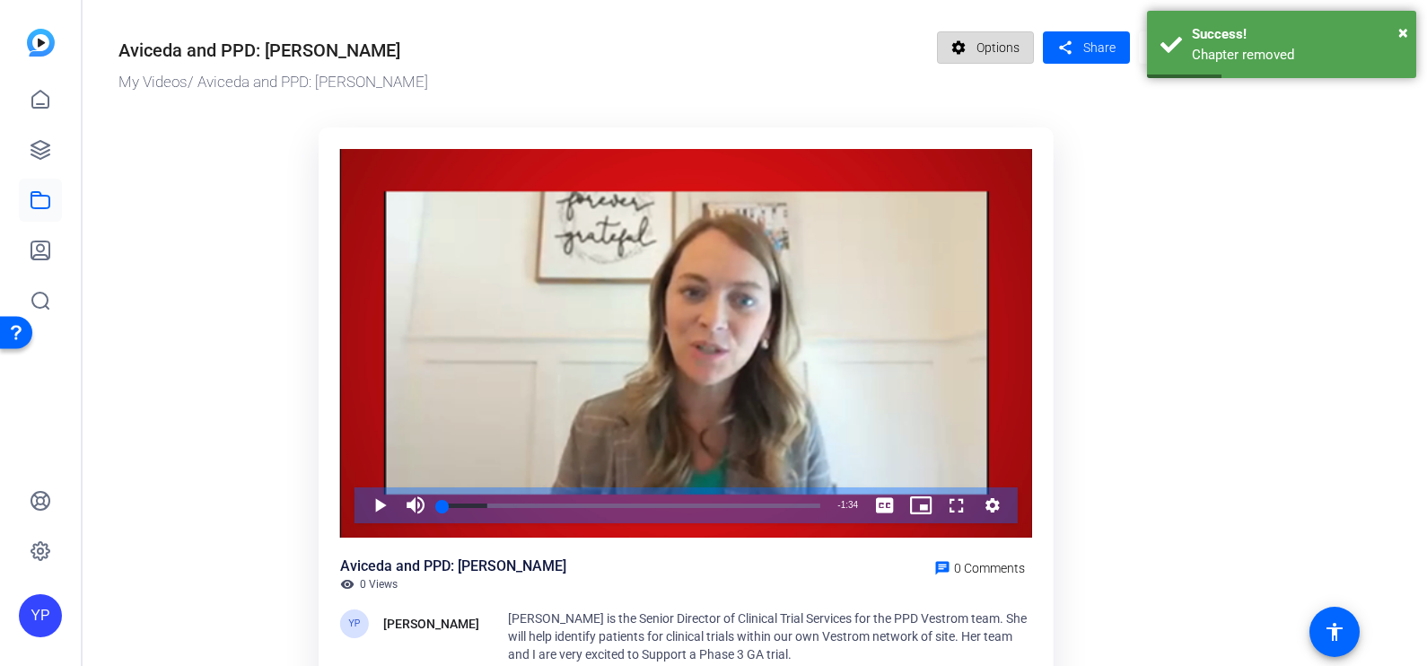
click at [974, 48] on span at bounding box center [986, 47] width 96 height 43
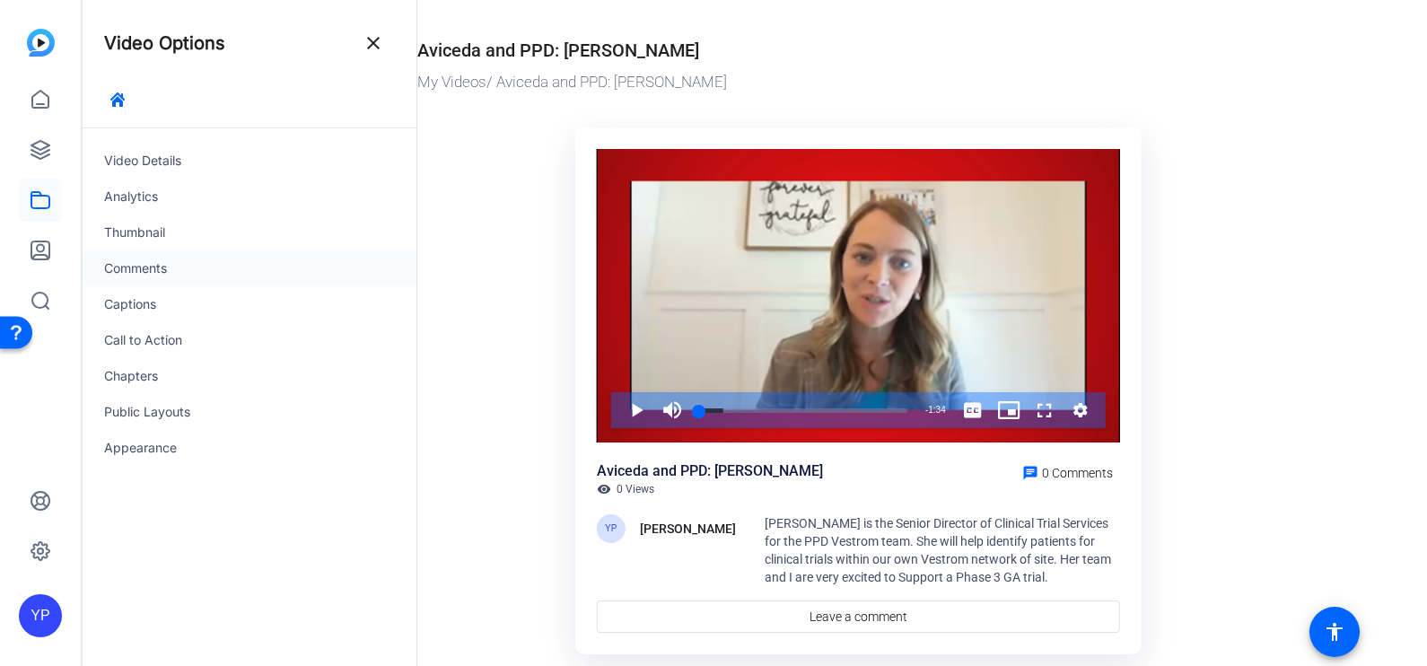
click at [137, 260] on div "Comments" at bounding box center [250, 268] width 334 height 36
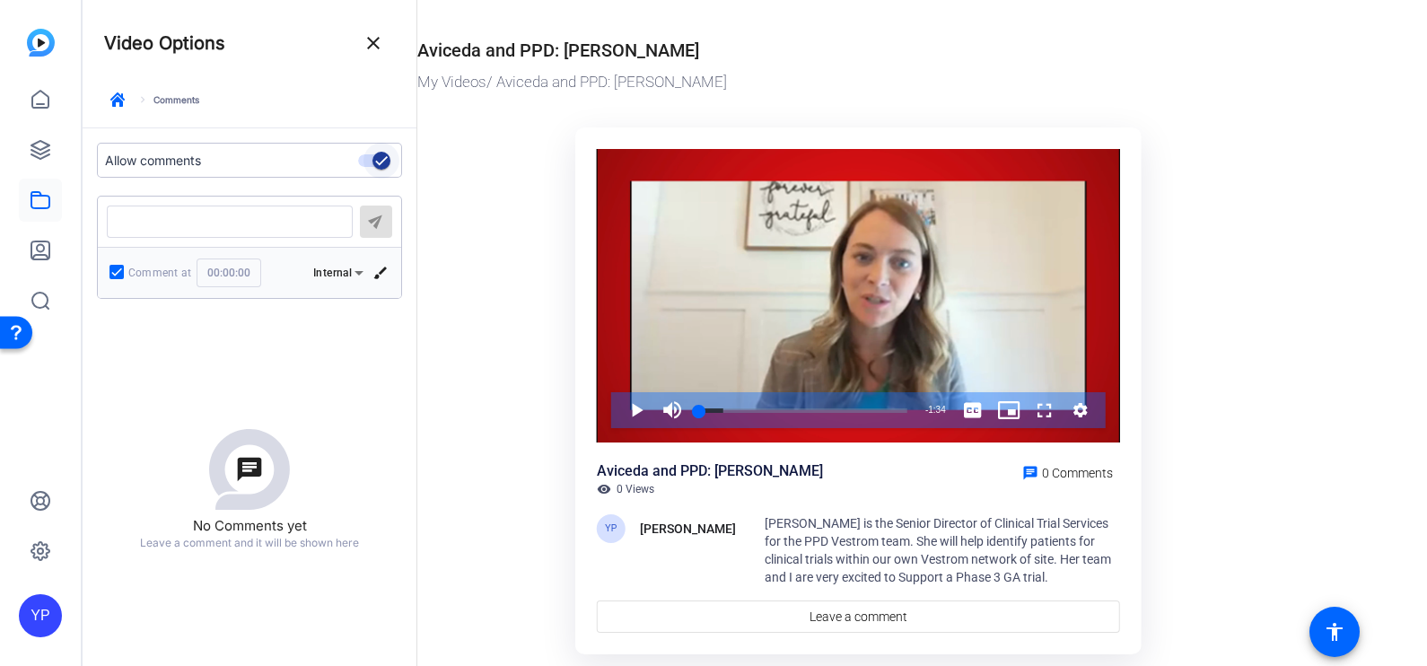
click at [366, 159] on span "button" at bounding box center [382, 161] width 36 height 36
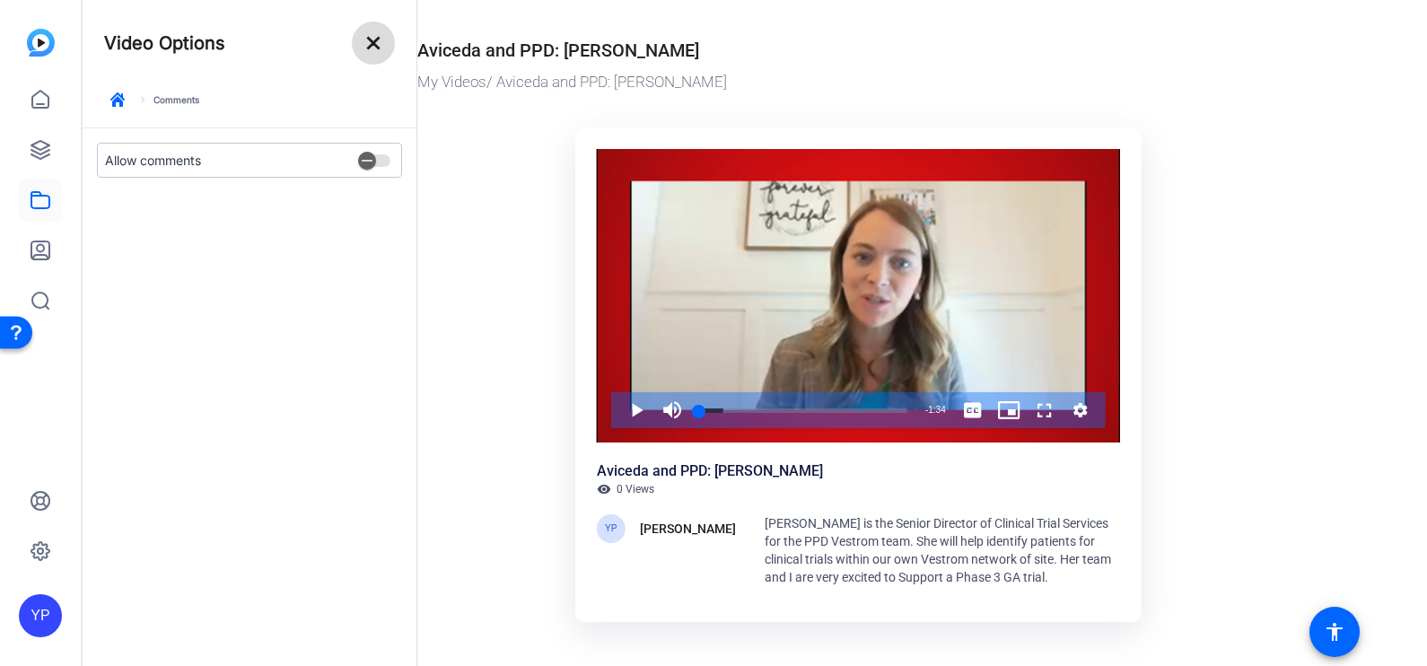
click at [372, 36] on mat-icon "close" at bounding box center [374, 43] width 22 height 22
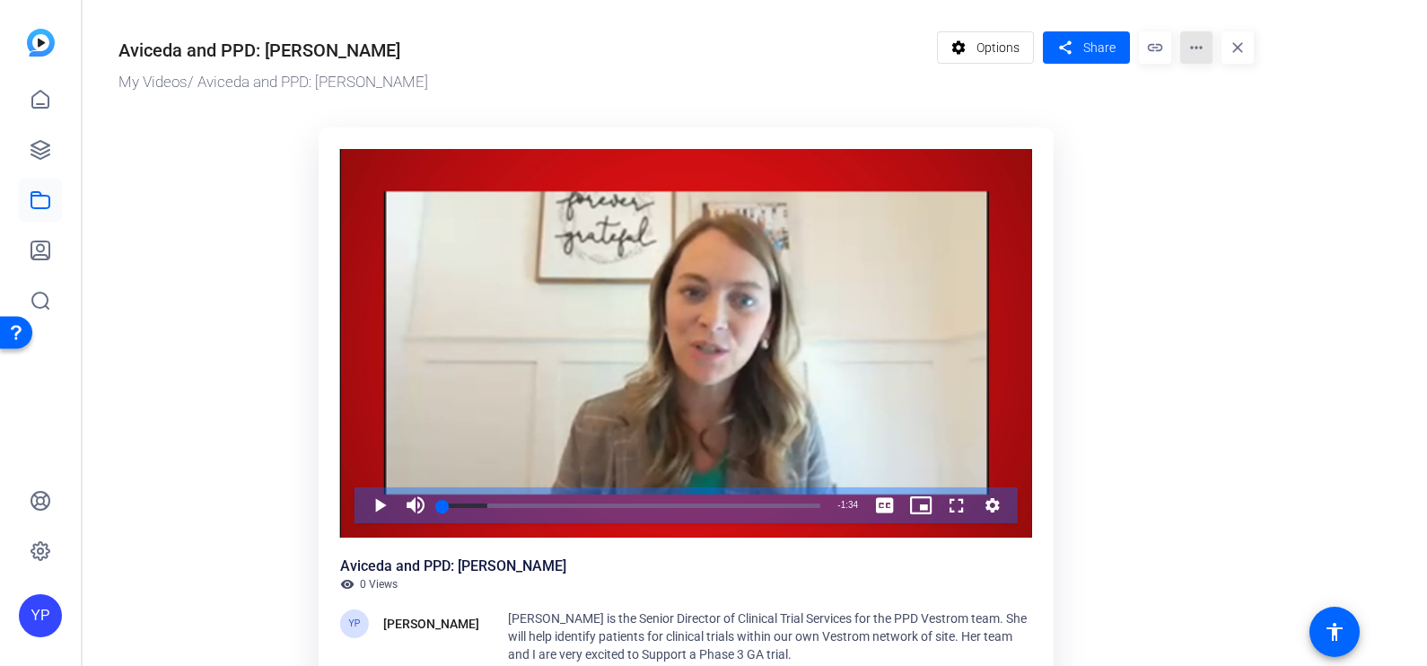
click at [1196, 49] on mat-icon "more_horiz" at bounding box center [1196, 47] width 32 height 32
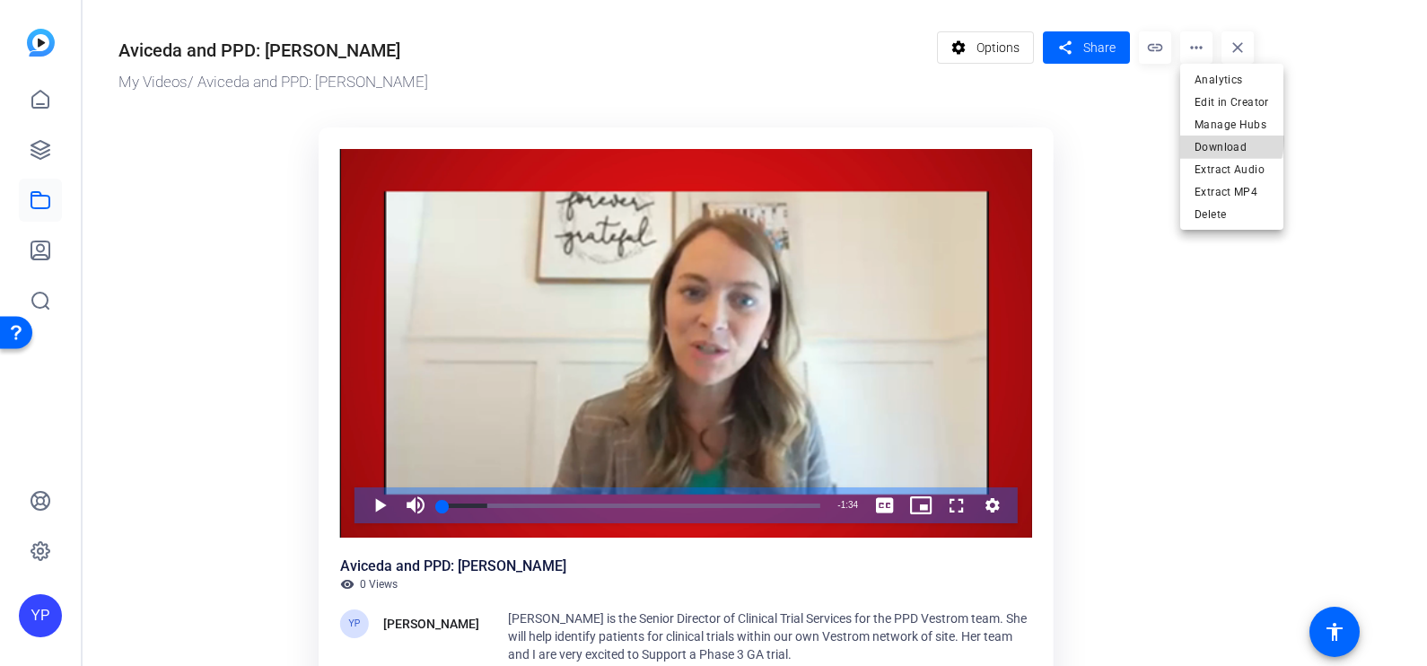
click at [1213, 139] on span "Download" at bounding box center [1232, 147] width 74 height 22
